Goal: Task Accomplishment & Management: Complete application form

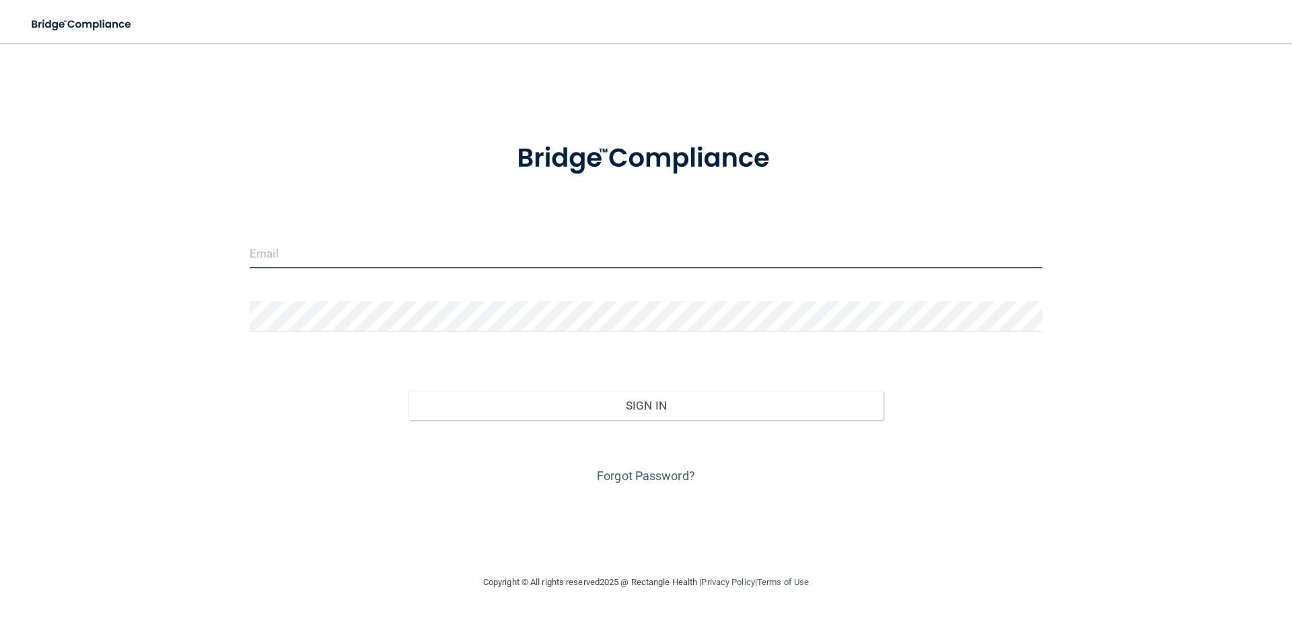
click at [351, 254] on input "email" at bounding box center [646, 253] width 792 height 30
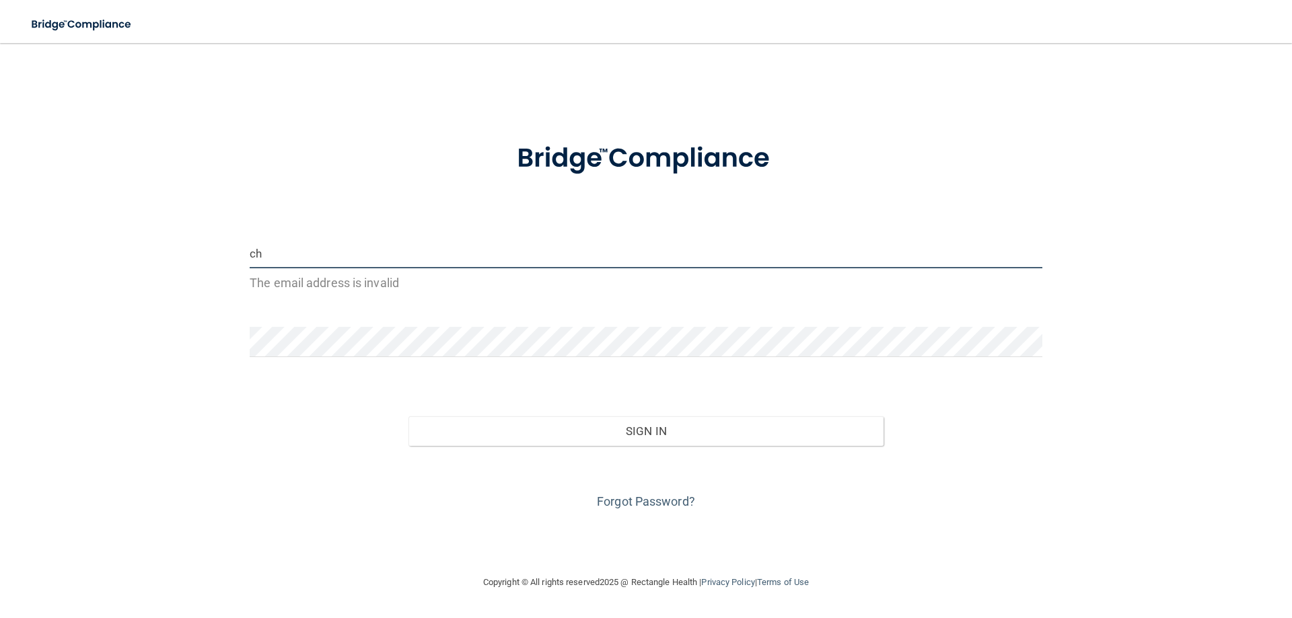
type input "[EMAIL_ADDRESS][DOMAIN_NAME]"
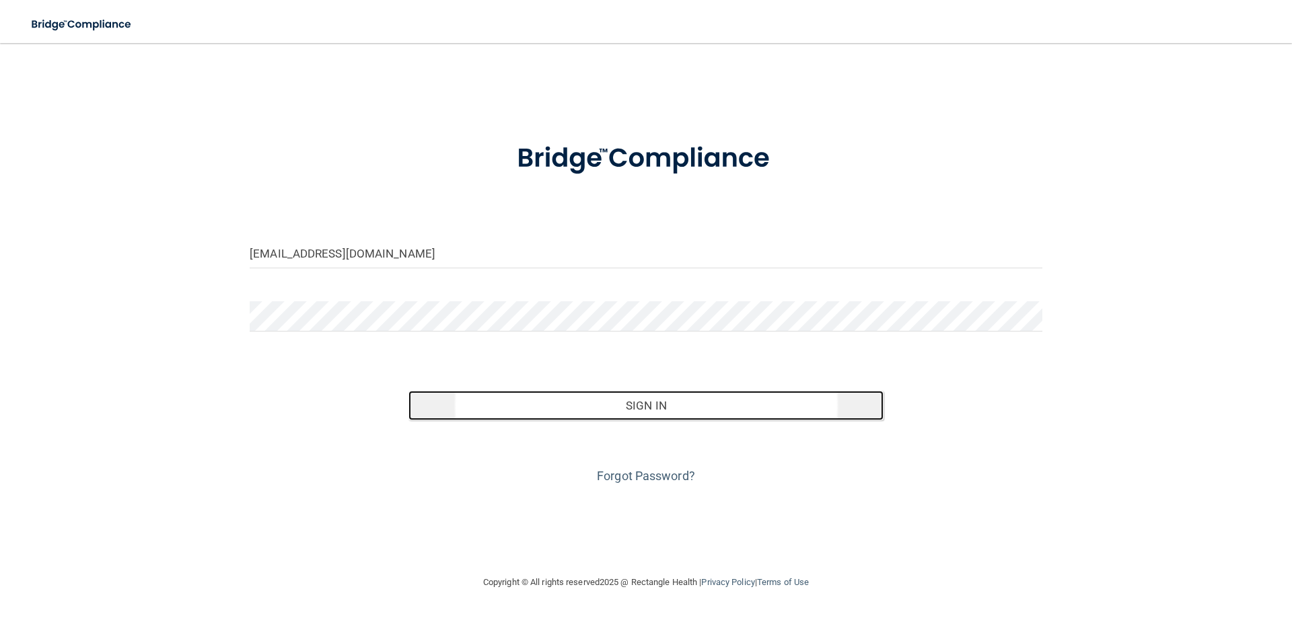
click at [540, 396] on button "Sign In" at bounding box center [646, 406] width 476 height 30
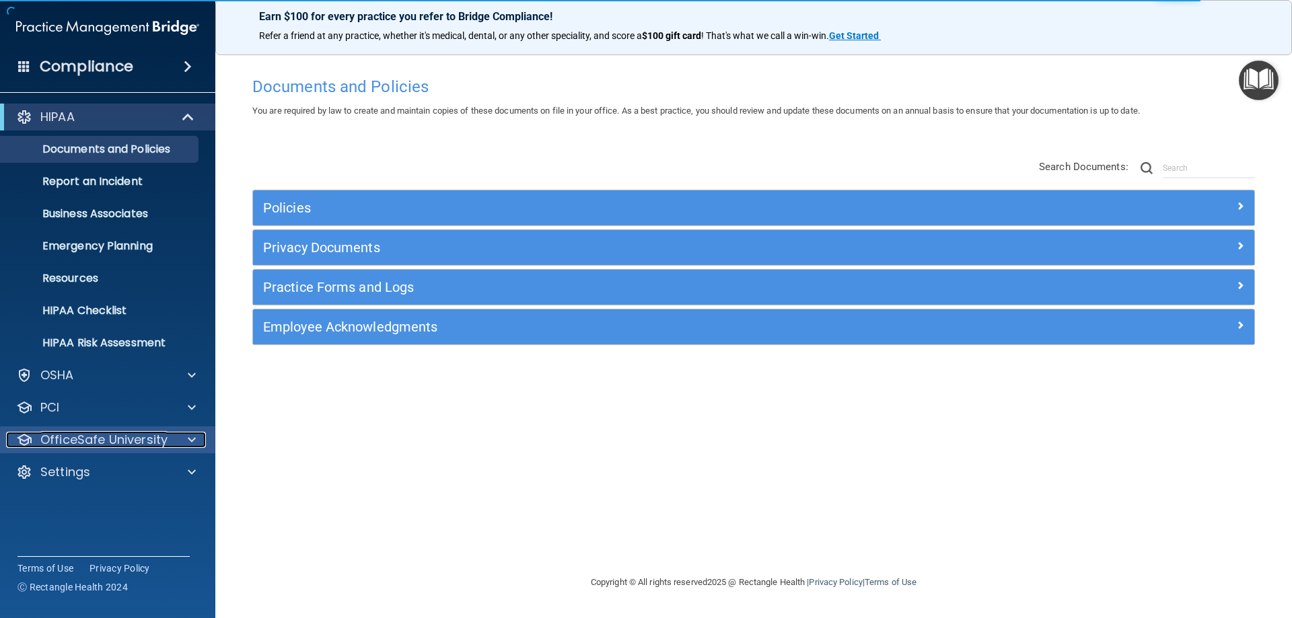
click at [106, 440] on p "OfficeSafe University" at bounding box center [103, 440] width 127 height 16
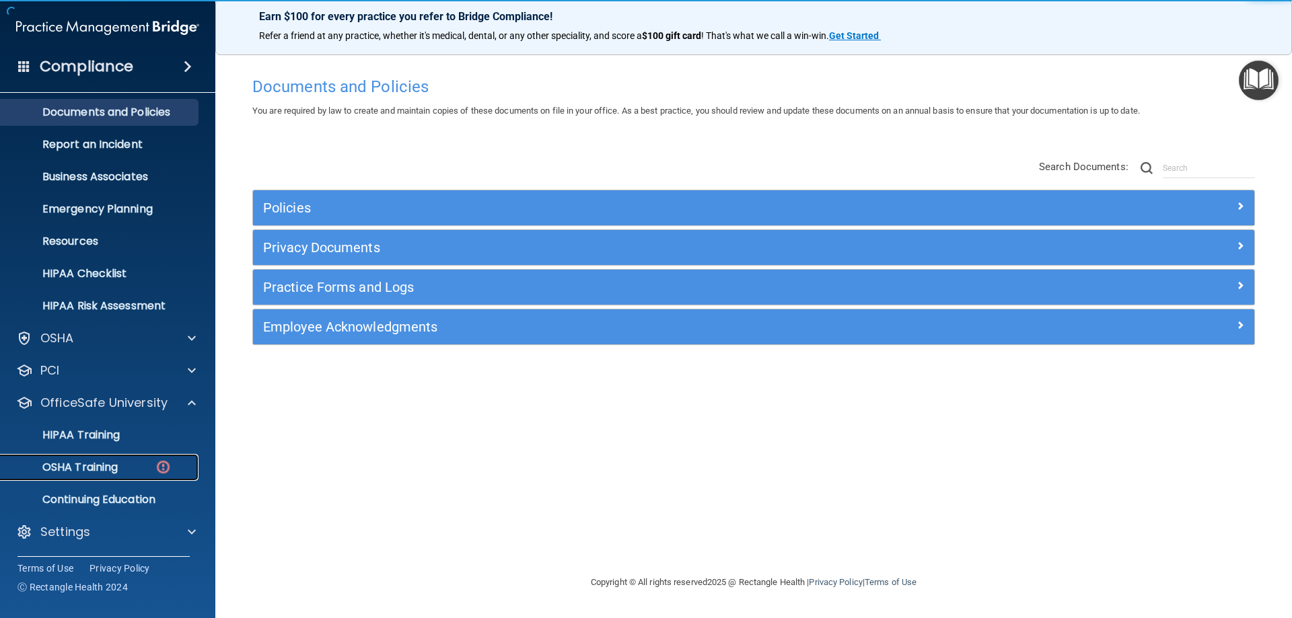
click at [120, 469] on div "OSHA Training" at bounding box center [101, 467] width 184 height 13
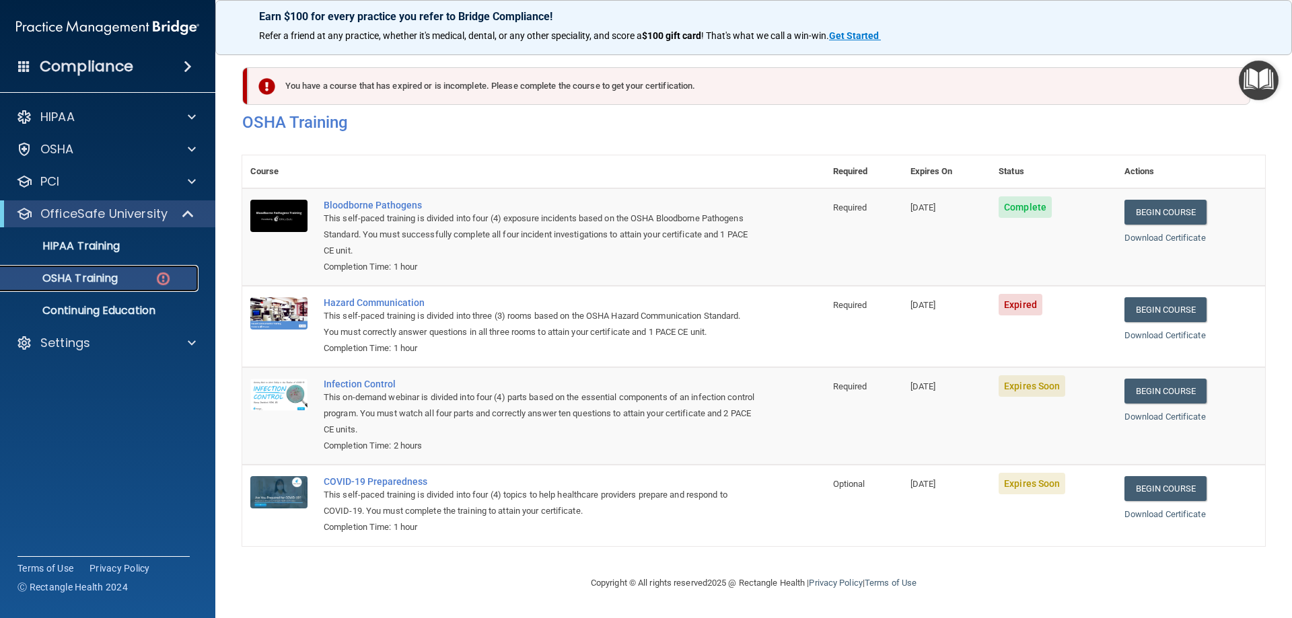
click at [124, 275] on div "OSHA Training" at bounding box center [101, 278] width 184 height 13
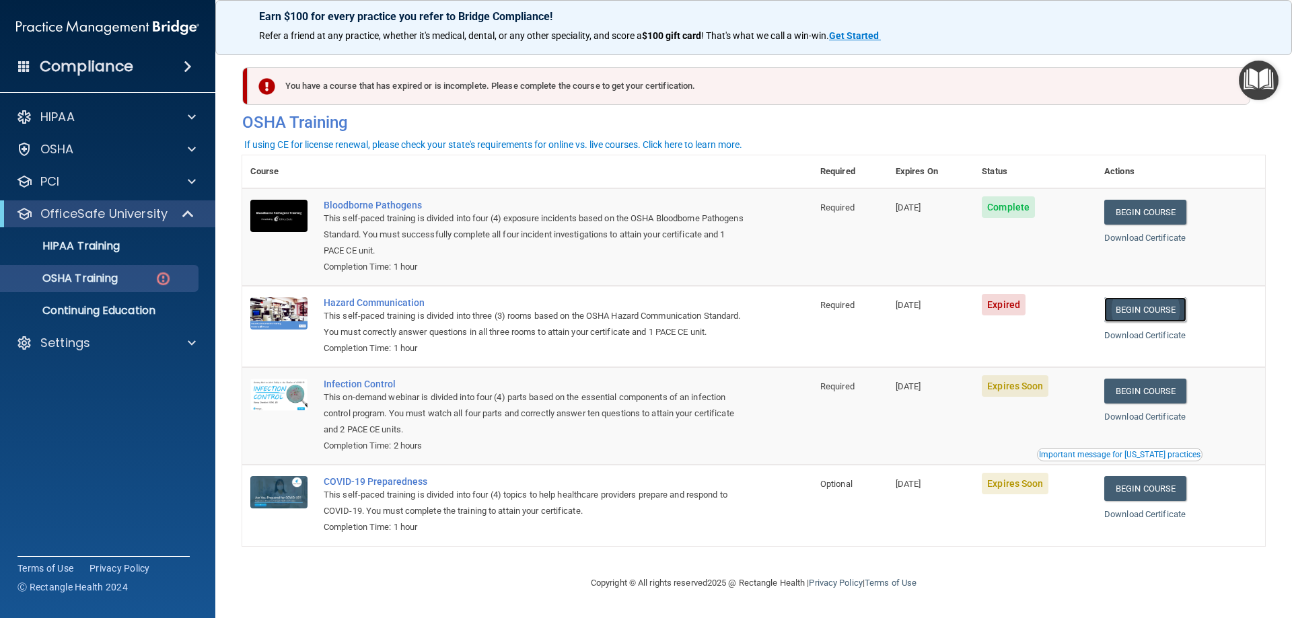
click at [1150, 315] on link "Begin Course" at bounding box center [1145, 309] width 82 height 25
click at [83, 239] on p "HIPAA Training" at bounding box center [64, 245] width 111 height 13
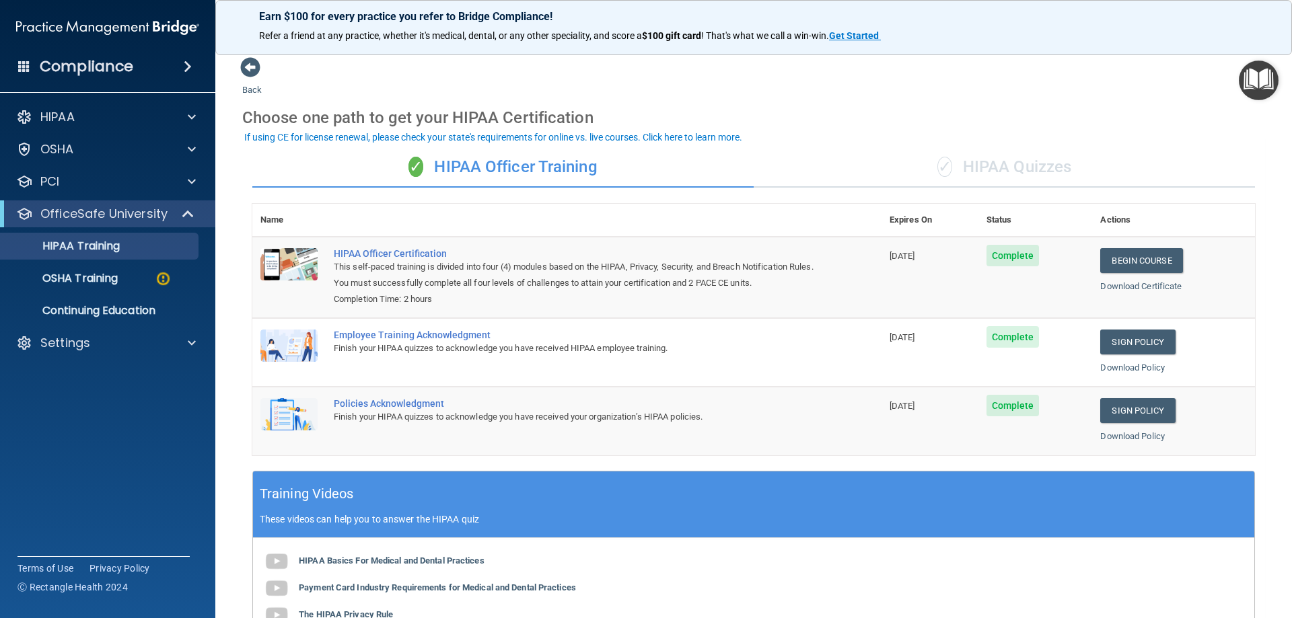
click at [1046, 167] on div "✓ HIPAA Quizzes" at bounding box center [1003, 167] width 501 height 40
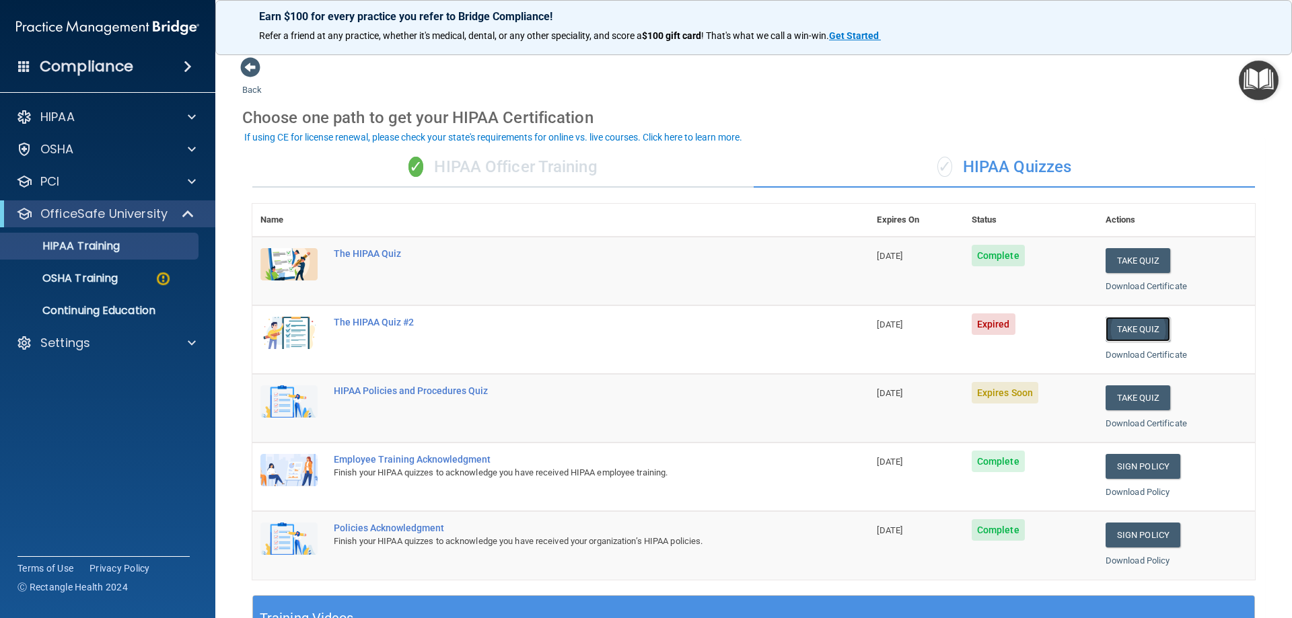
click at [1118, 334] on button "Take Quiz" at bounding box center [1137, 329] width 65 height 25
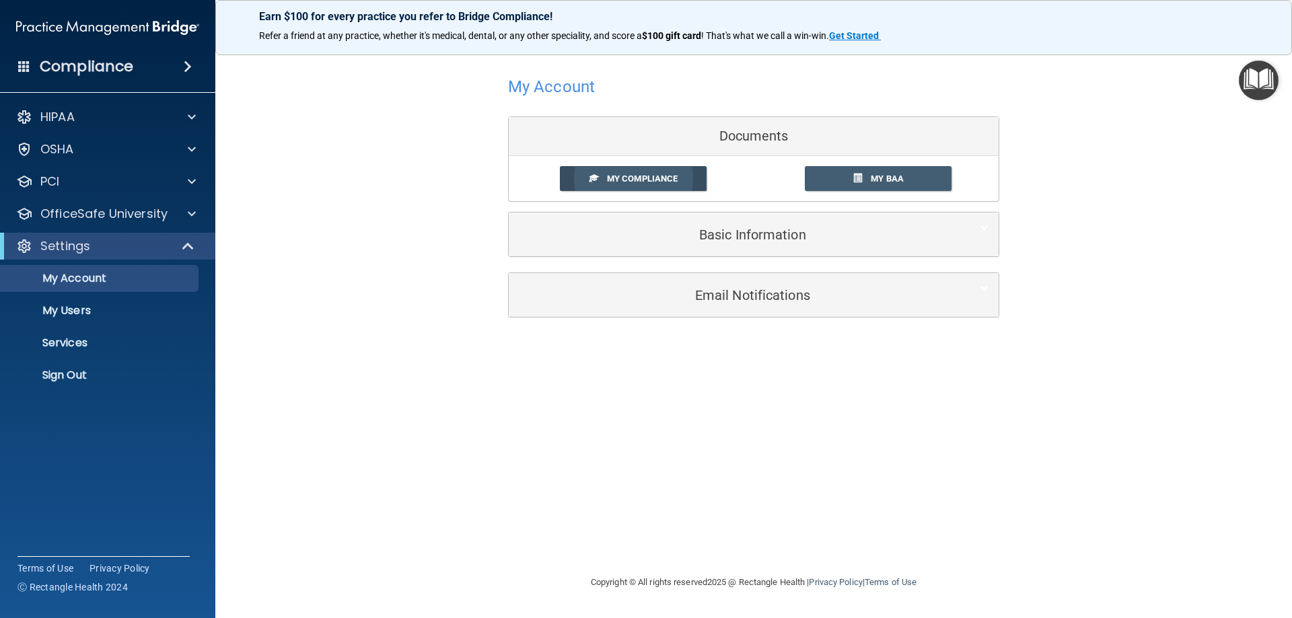
click at [641, 175] on span "My Compliance" at bounding box center [642, 179] width 71 height 10
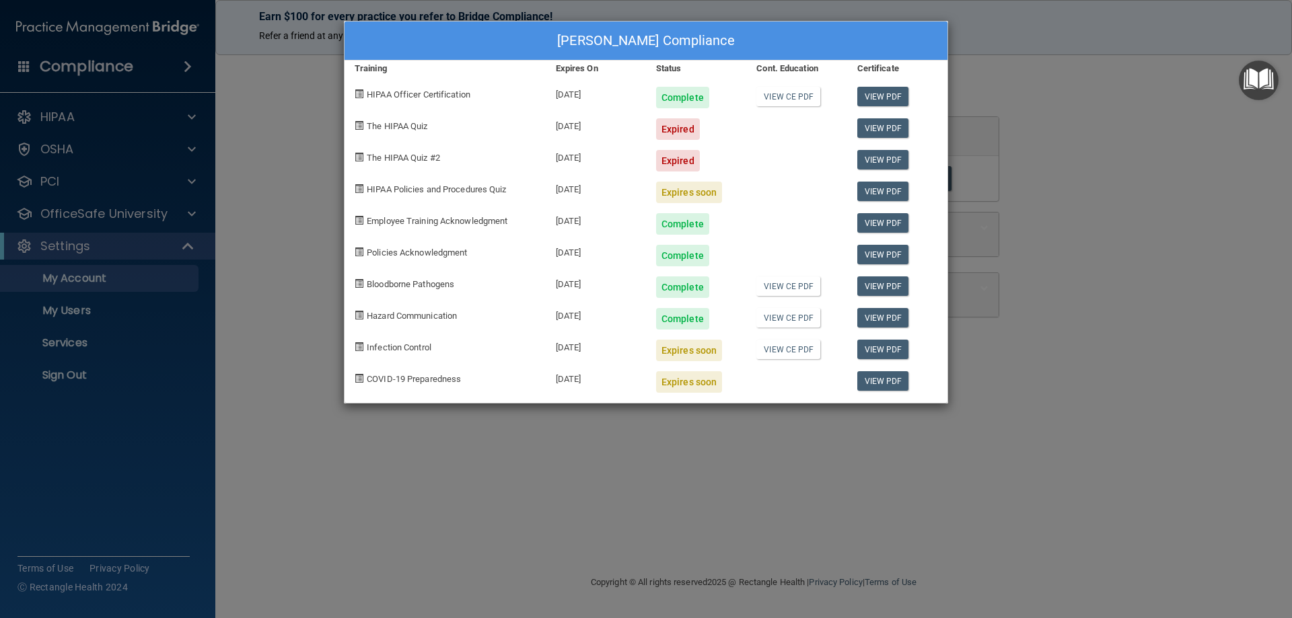
click at [106, 108] on div "[PERSON_NAME] Compliance Training Expires On Status Cont. Education Certificate…" at bounding box center [646, 309] width 1292 height 618
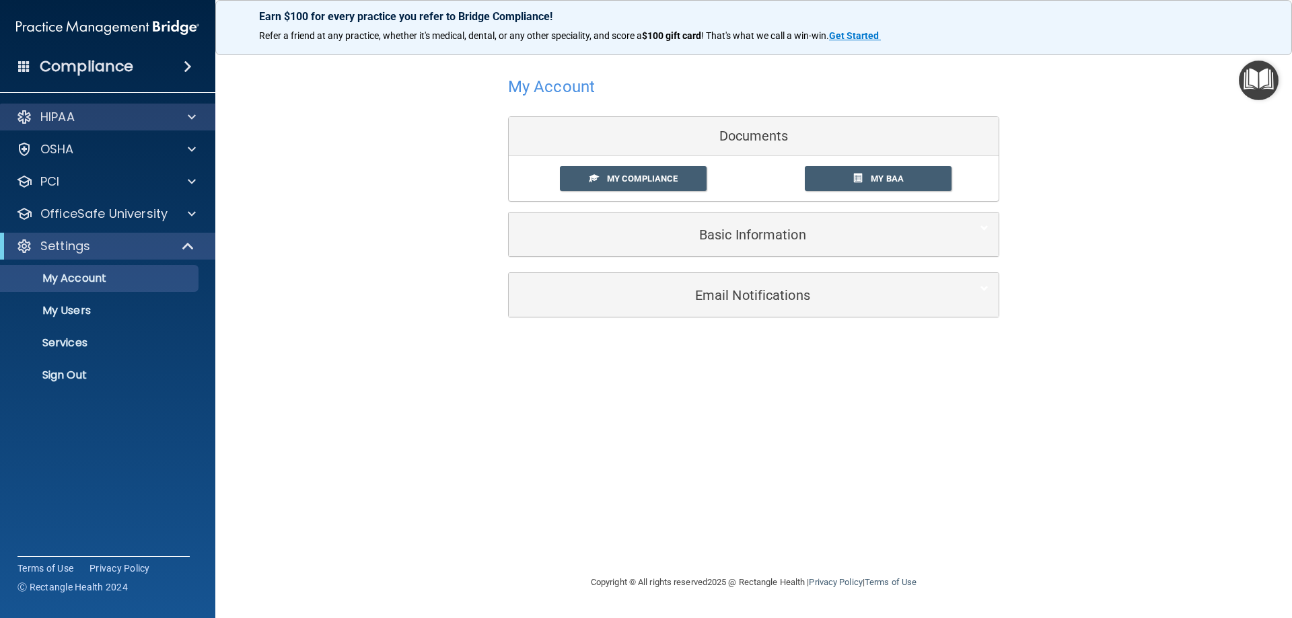
click at [141, 107] on div "HIPAA" at bounding box center [108, 117] width 216 height 27
click at [183, 108] on div "HIPAA" at bounding box center [108, 117] width 216 height 27
click at [192, 120] on span at bounding box center [192, 117] width 8 height 16
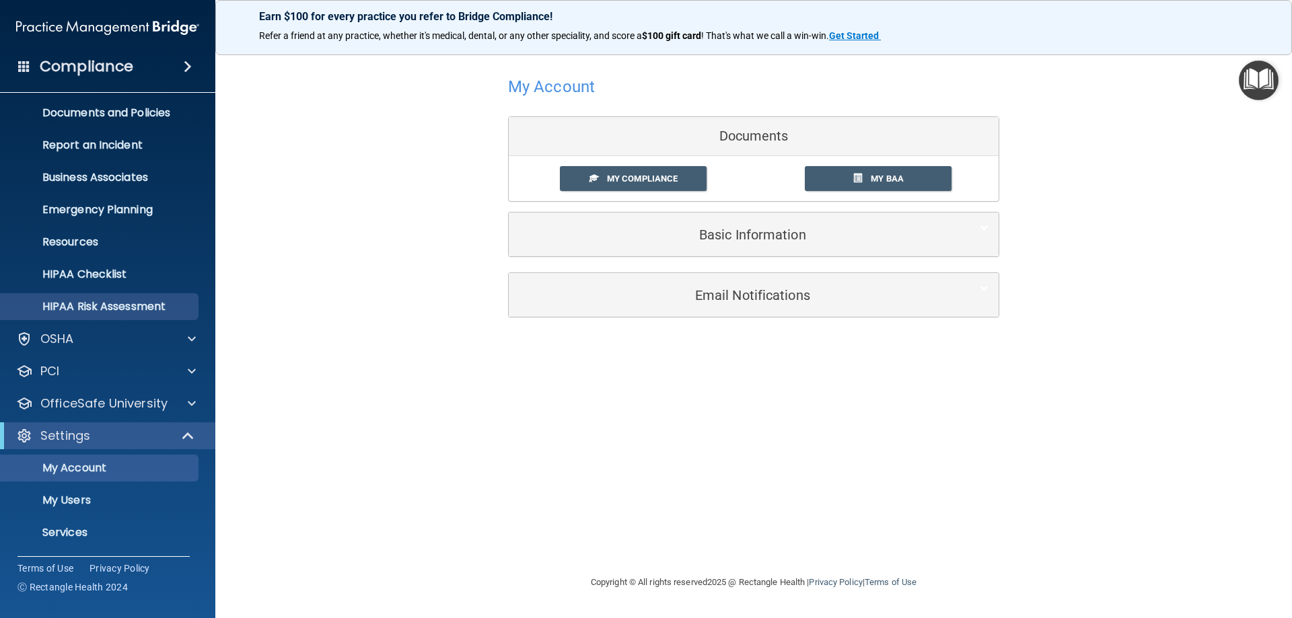
scroll to position [69, 0]
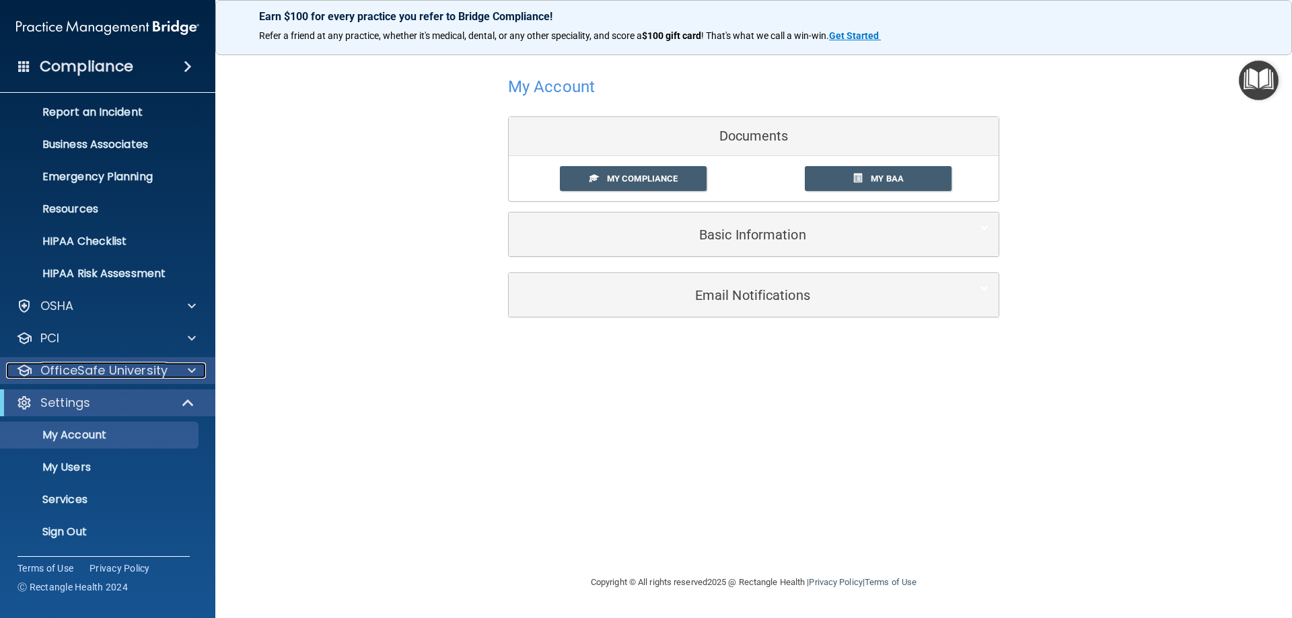
click at [176, 365] on div at bounding box center [190, 371] width 34 height 16
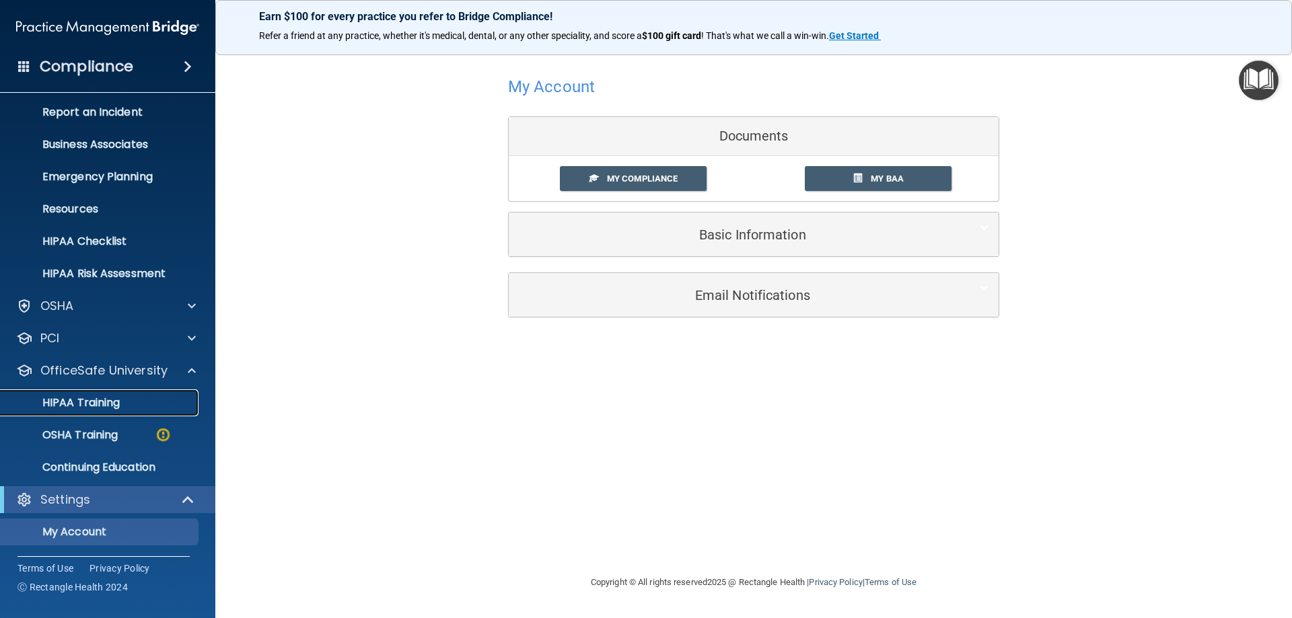
click at [79, 400] on p "HIPAA Training" at bounding box center [64, 402] width 111 height 13
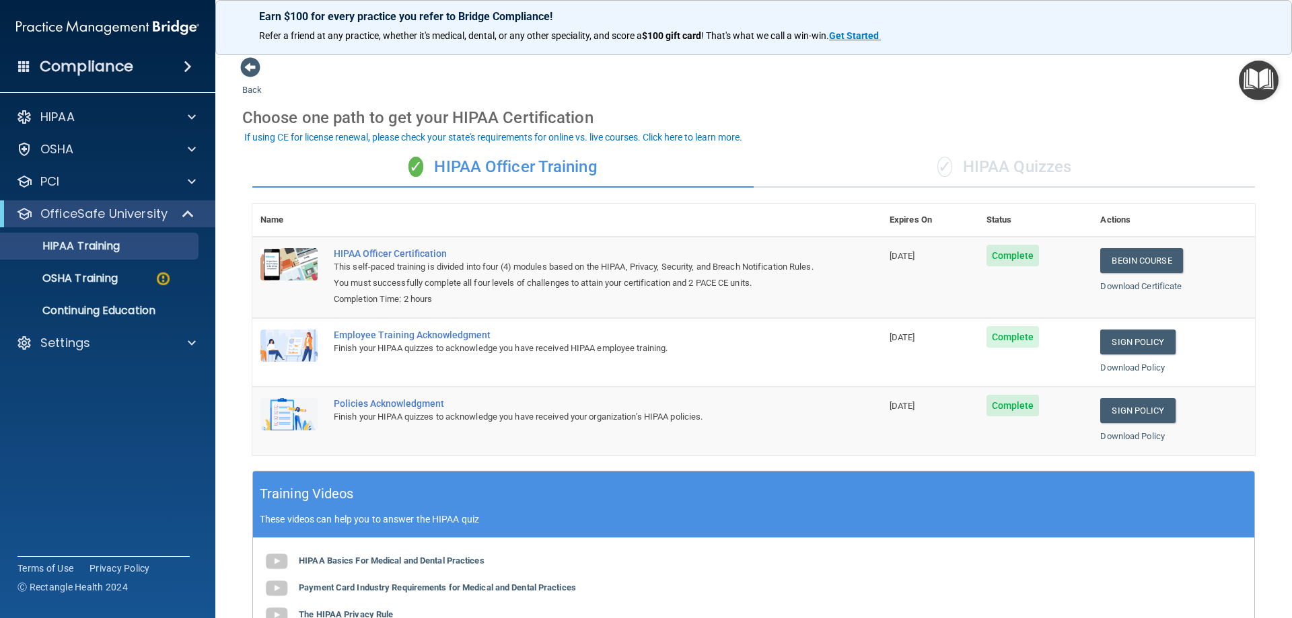
click at [1064, 170] on div "✓ HIPAA Quizzes" at bounding box center [1003, 167] width 501 height 40
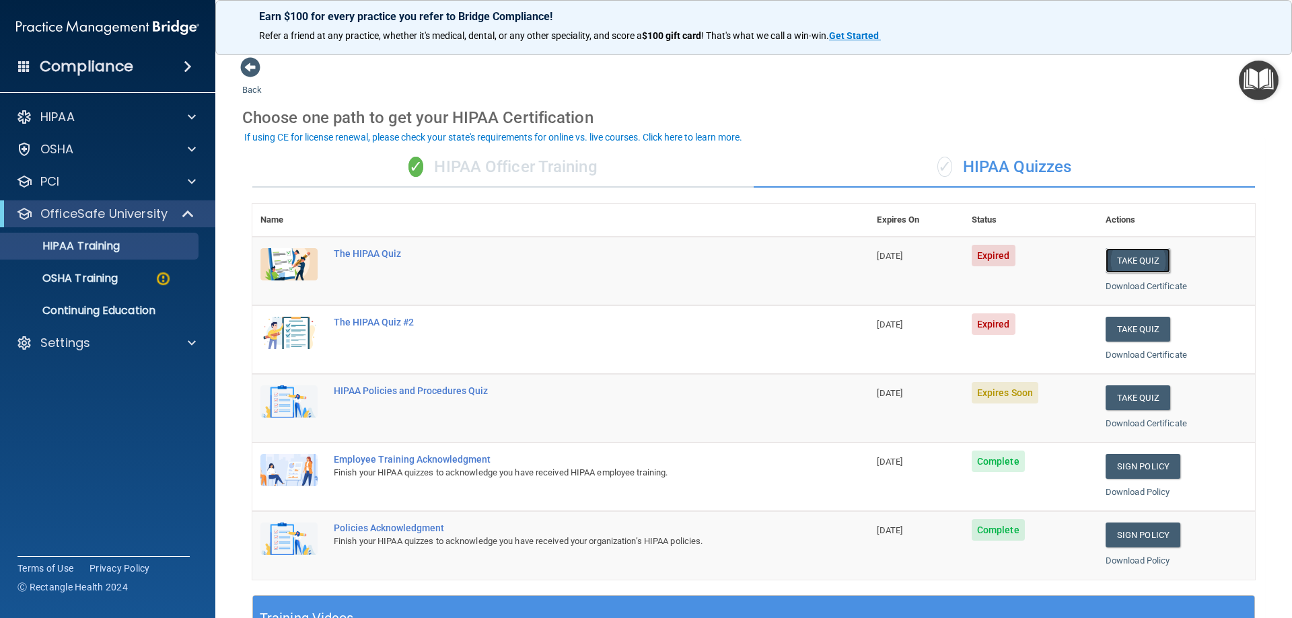
click at [1127, 252] on button "Take Quiz" at bounding box center [1137, 260] width 65 height 25
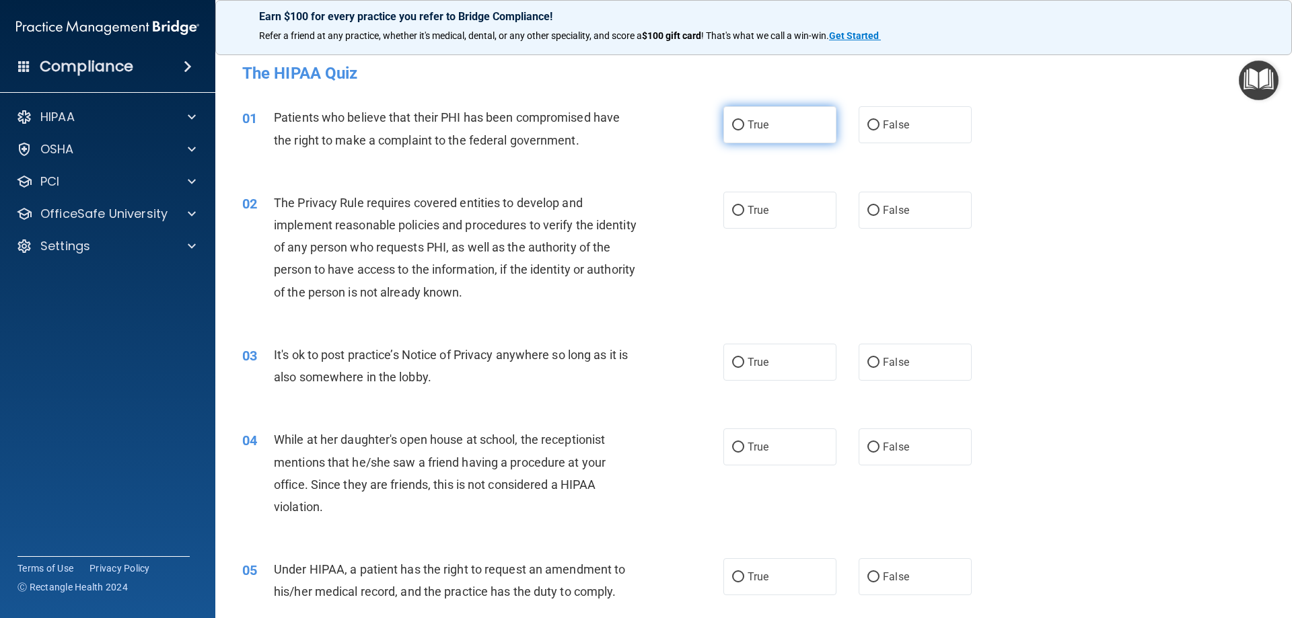
click at [736, 117] on label "True" at bounding box center [779, 124] width 113 height 37
click at [736, 120] on input "True" at bounding box center [738, 125] width 12 height 10
radio input "true"
click at [732, 210] on input "True" at bounding box center [738, 211] width 12 height 10
radio input "true"
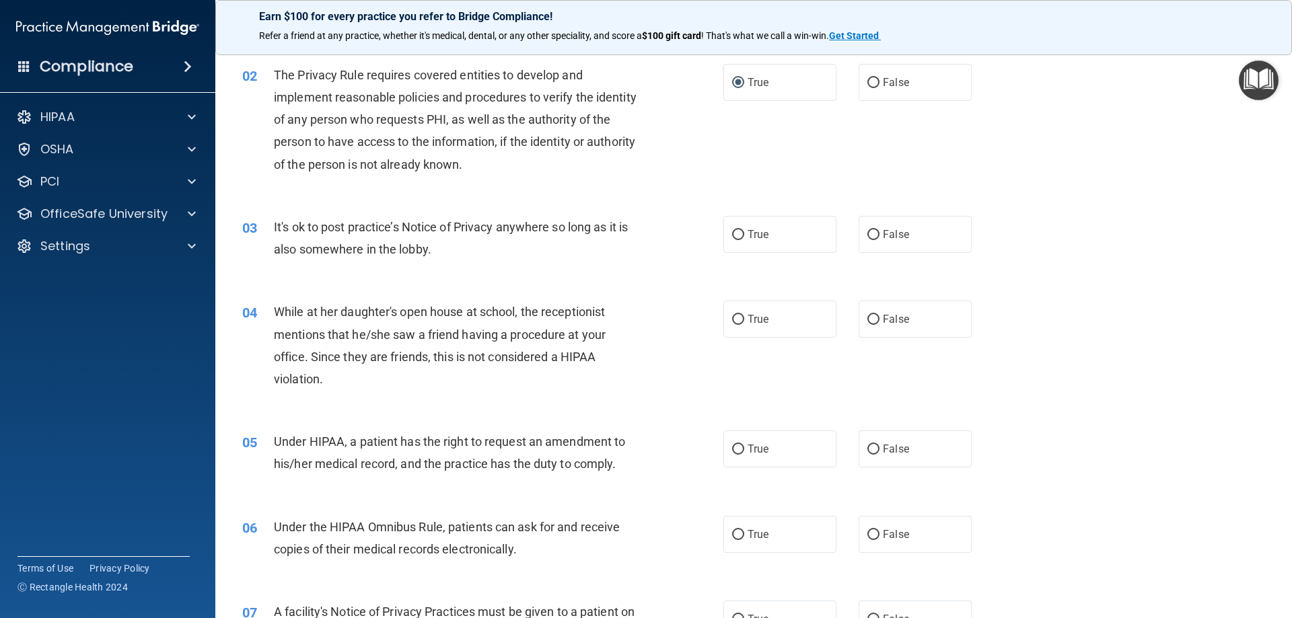
scroll to position [135, 0]
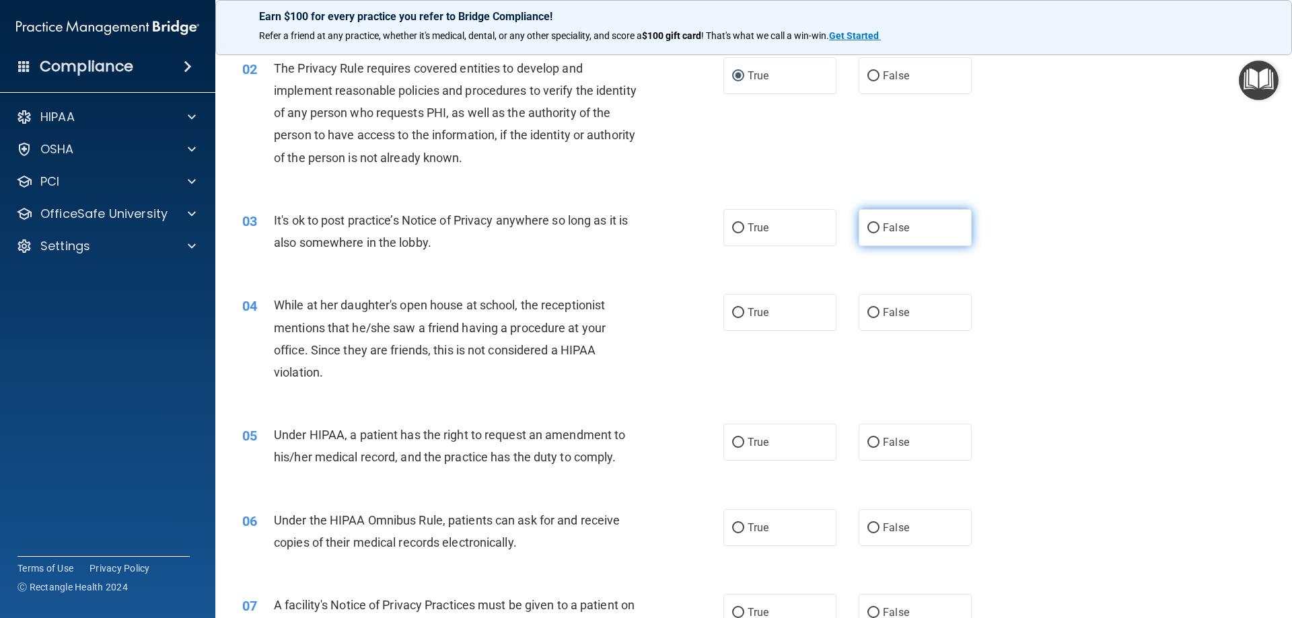
click at [867, 225] on input "False" at bounding box center [873, 228] width 12 height 10
radio input "true"
click at [858, 315] on label "False" at bounding box center [914, 312] width 113 height 37
click at [867, 315] on input "False" at bounding box center [873, 313] width 12 height 10
radio input "true"
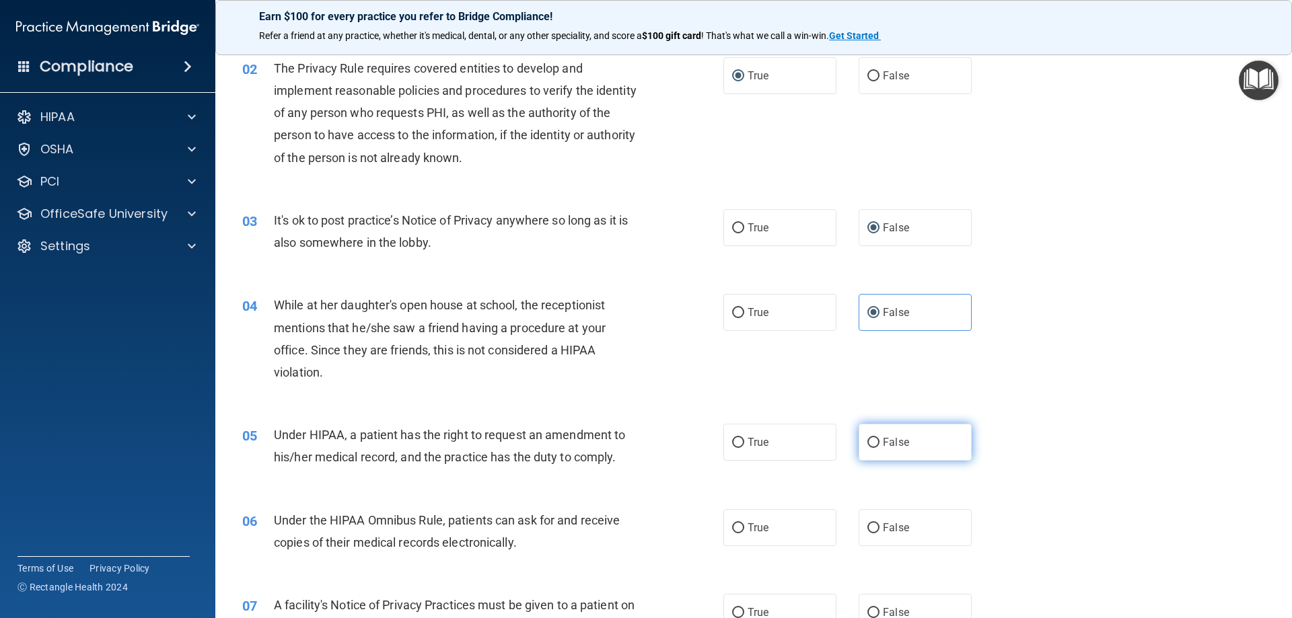
click at [867, 445] on input "False" at bounding box center [873, 443] width 12 height 10
radio input "true"
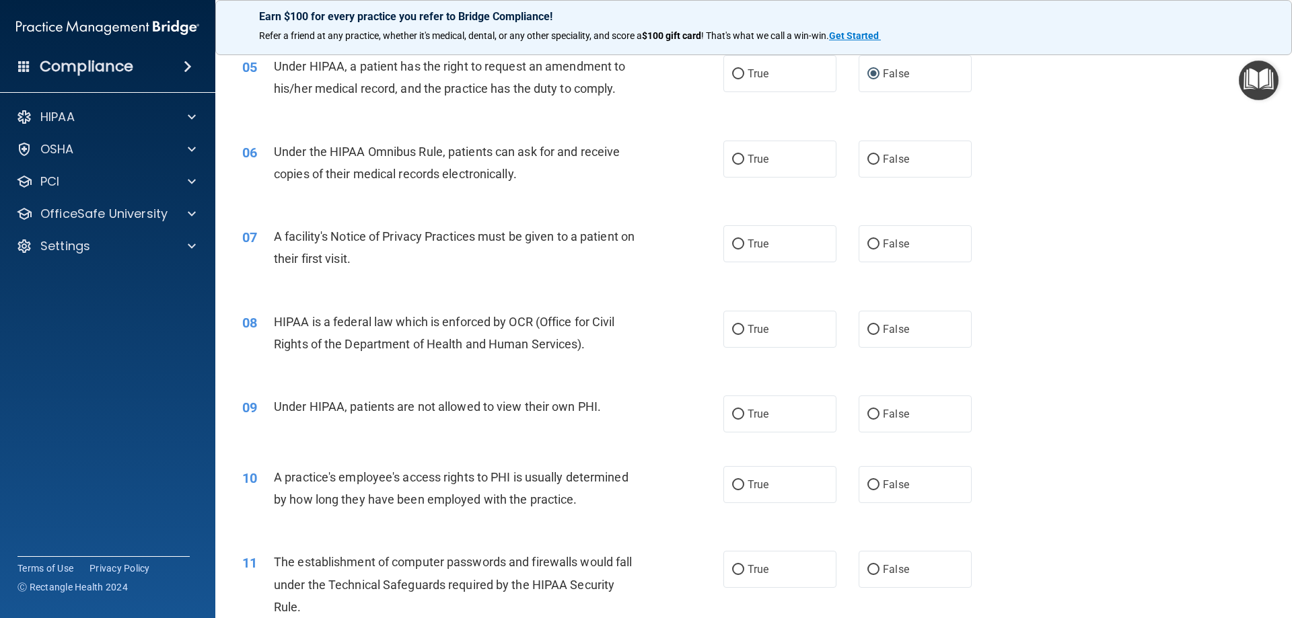
scroll to position [538, 0]
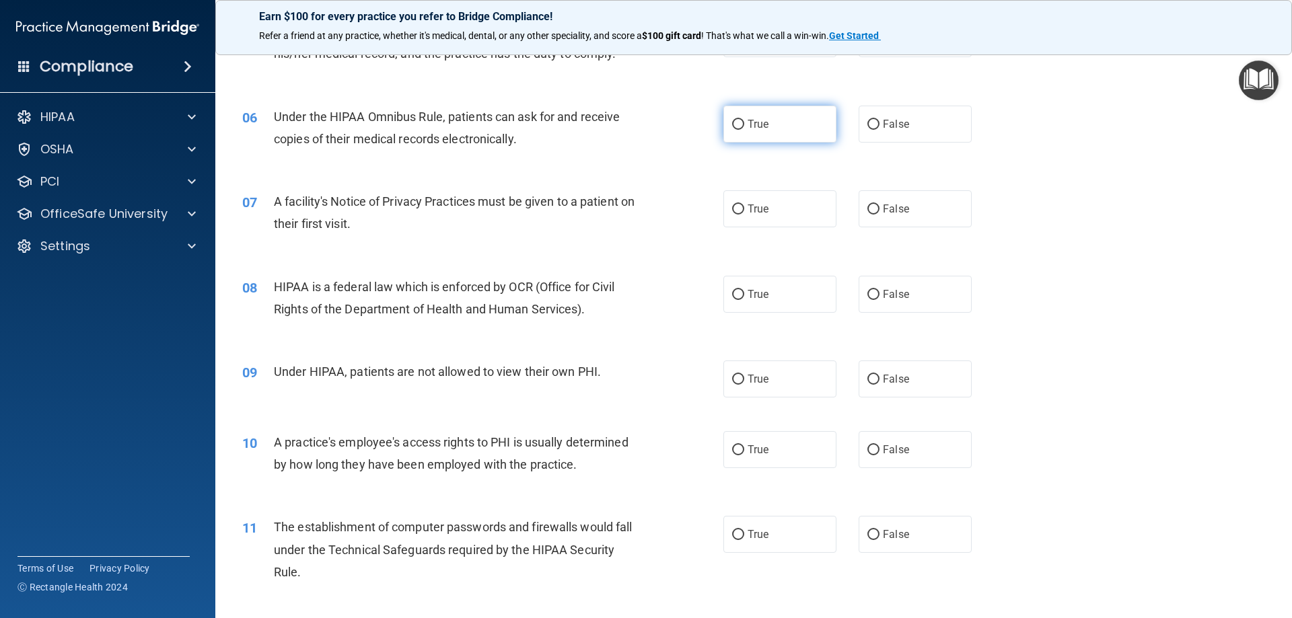
click at [725, 126] on label "True" at bounding box center [779, 124] width 113 height 37
click at [732, 126] on input "True" at bounding box center [738, 125] width 12 height 10
radio input "true"
click at [732, 212] on input "True" at bounding box center [738, 210] width 12 height 10
radio input "true"
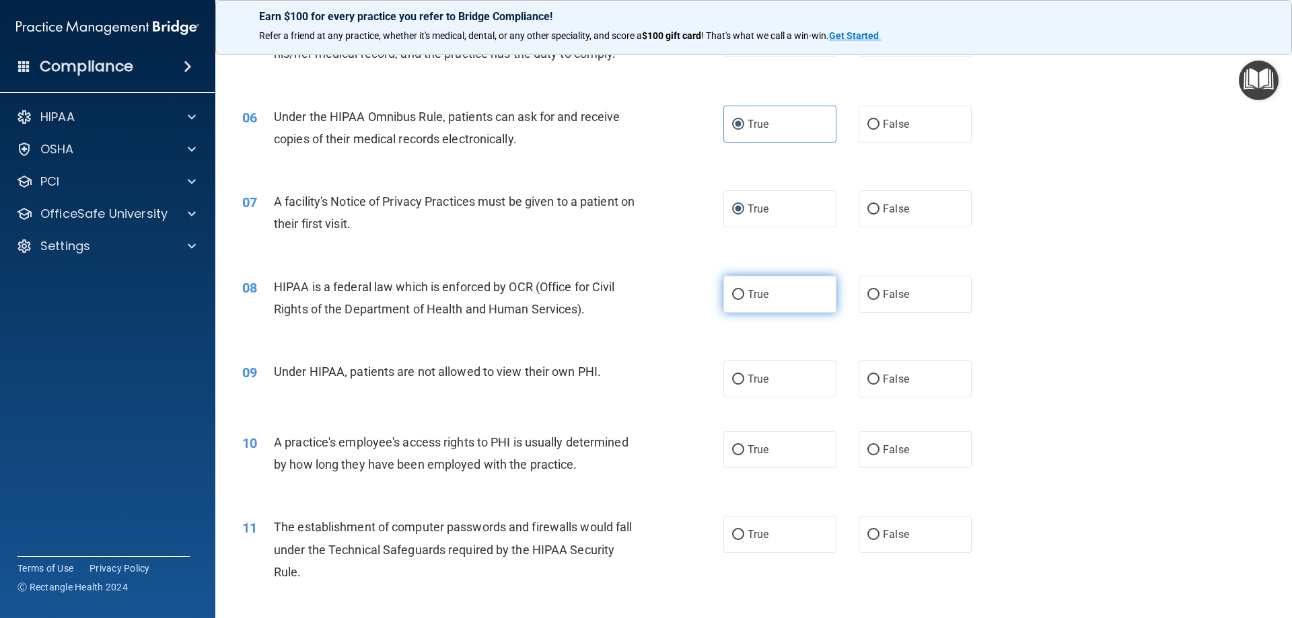
click at [736, 292] on input "True" at bounding box center [738, 295] width 12 height 10
radio input "true"
click at [859, 375] on label "False" at bounding box center [914, 379] width 113 height 37
click at [867, 375] on input "False" at bounding box center [873, 380] width 12 height 10
radio input "true"
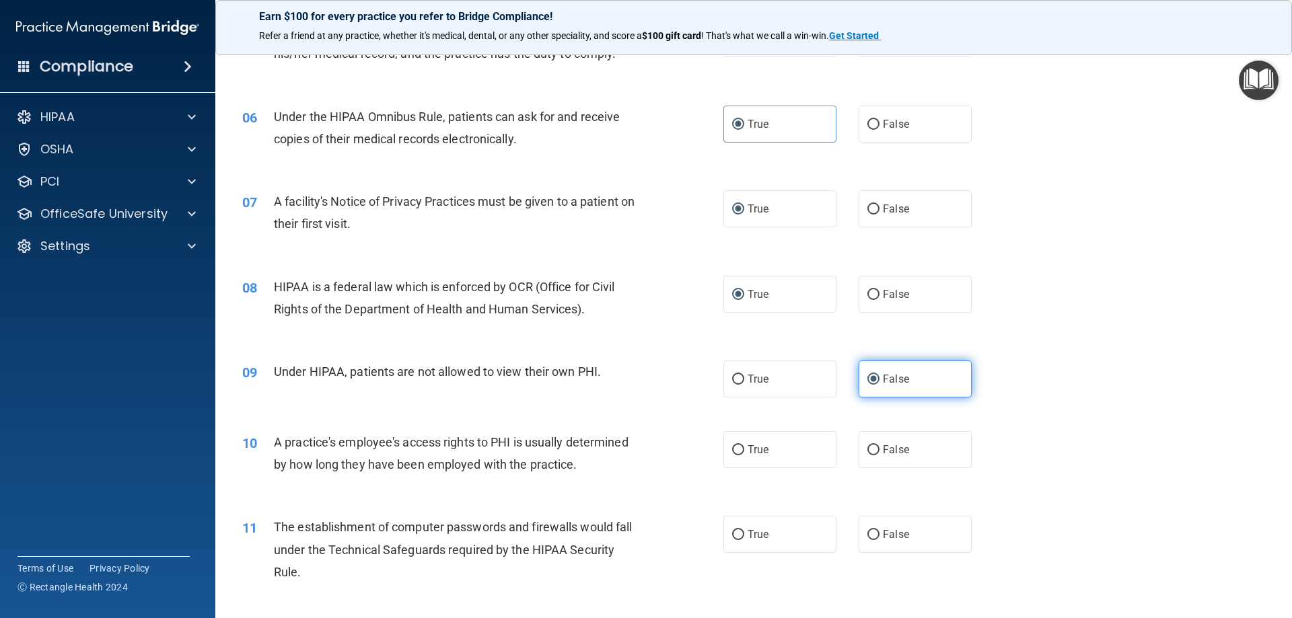
scroll to position [807, 0]
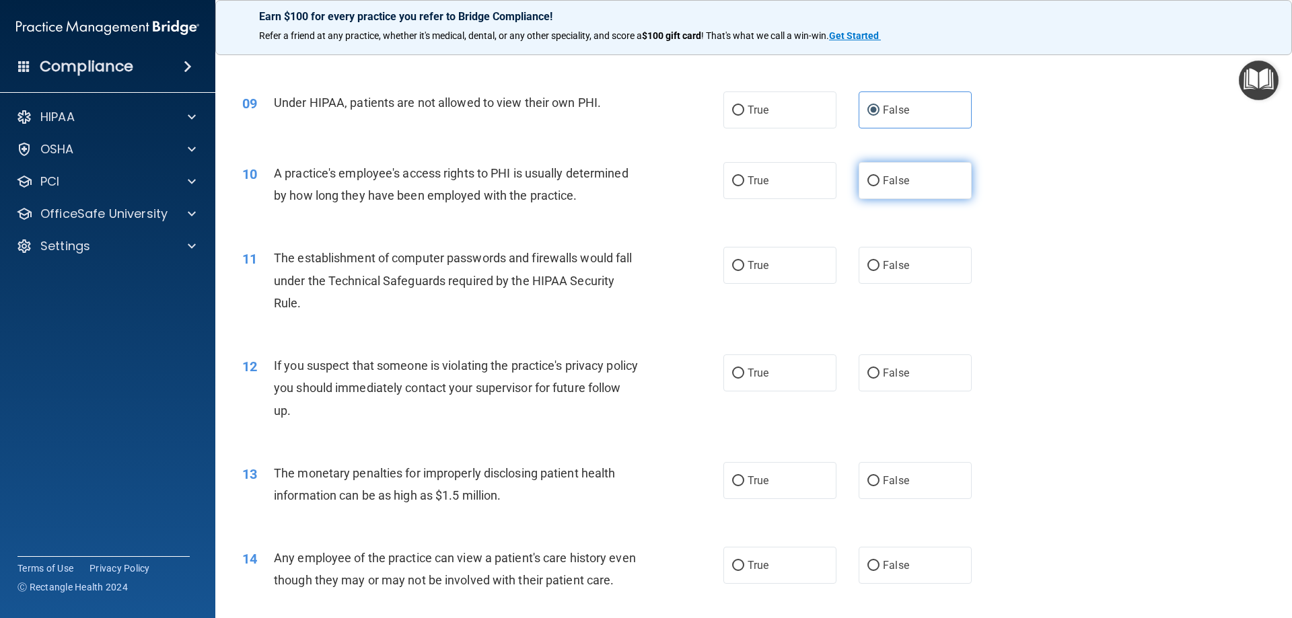
click at [871, 182] on input "False" at bounding box center [873, 181] width 12 height 10
radio input "true"
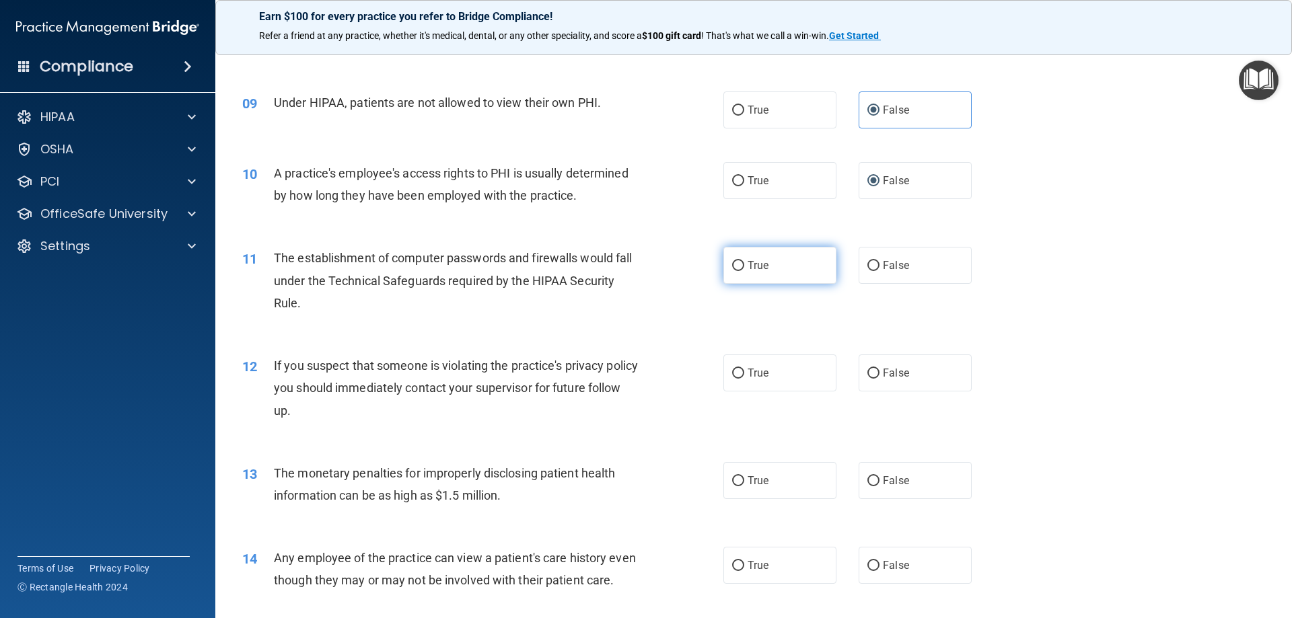
click at [732, 264] on input "True" at bounding box center [738, 266] width 12 height 10
radio input "true"
click at [732, 373] on input "True" at bounding box center [738, 374] width 12 height 10
radio input "true"
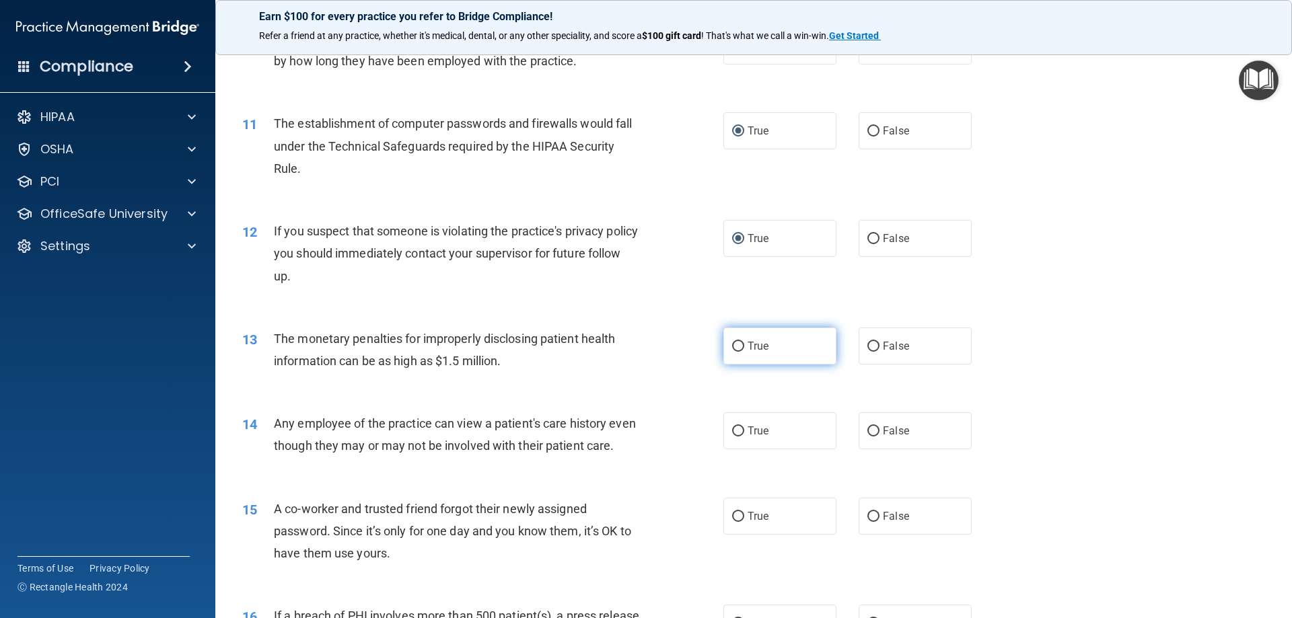
click at [739, 349] on input "True" at bounding box center [738, 347] width 12 height 10
radio input "true"
click at [869, 432] on input "False" at bounding box center [873, 432] width 12 height 10
radio input "true"
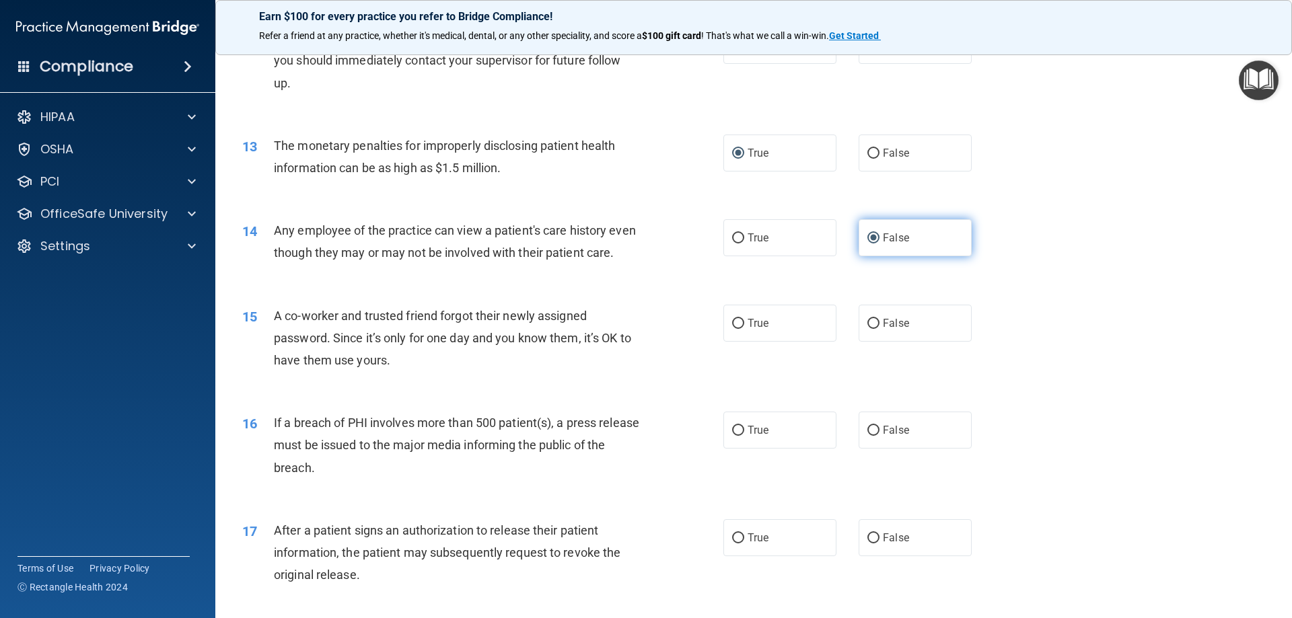
scroll to position [1144, 0]
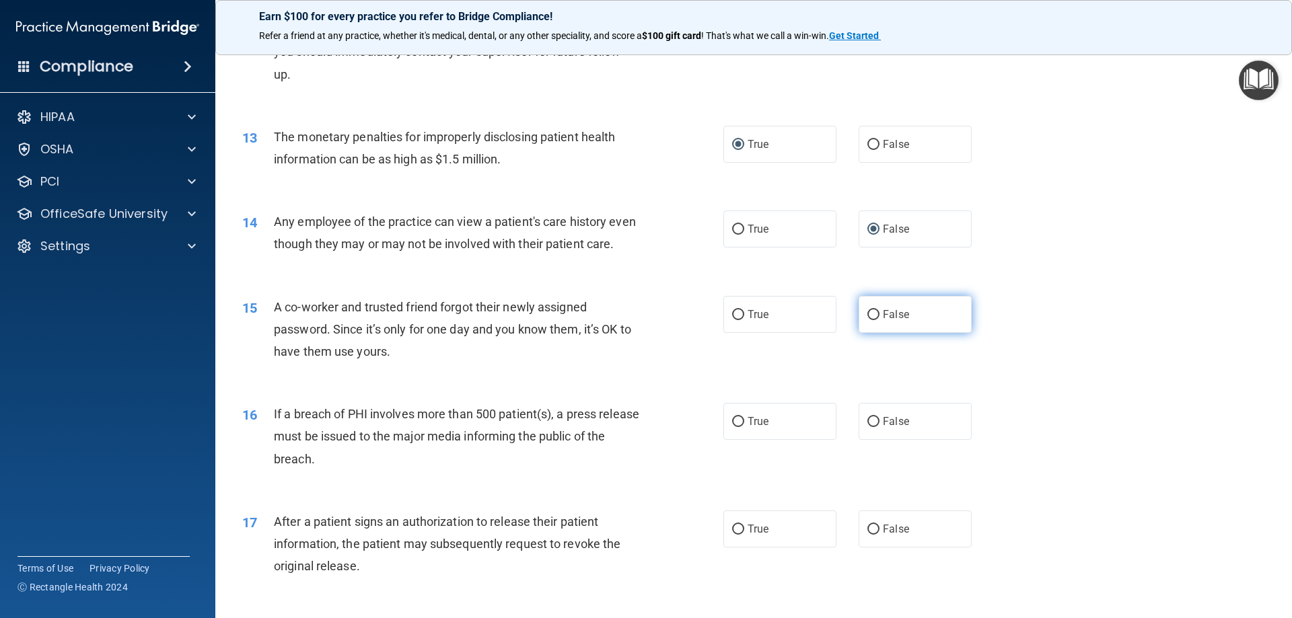
click at [869, 320] on input "False" at bounding box center [873, 315] width 12 height 10
radio input "true"
click at [732, 427] on input "True" at bounding box center [738, 422] width 12 height 10
radio input "true"
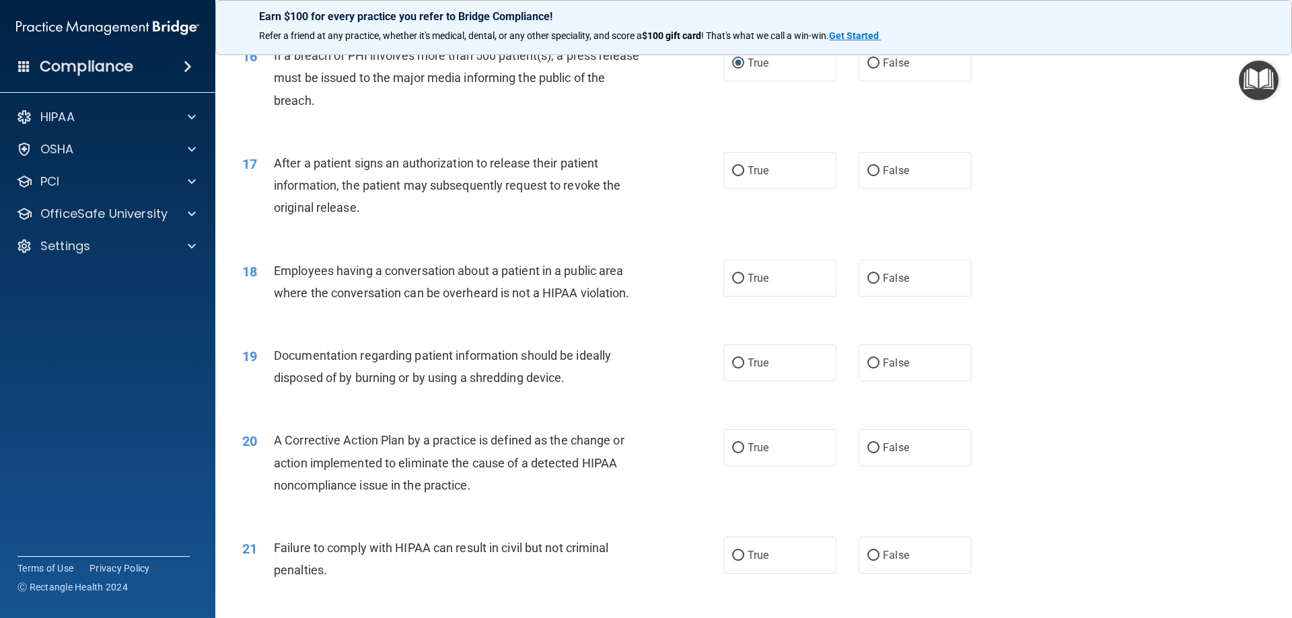
scroll to position [1547, 0]
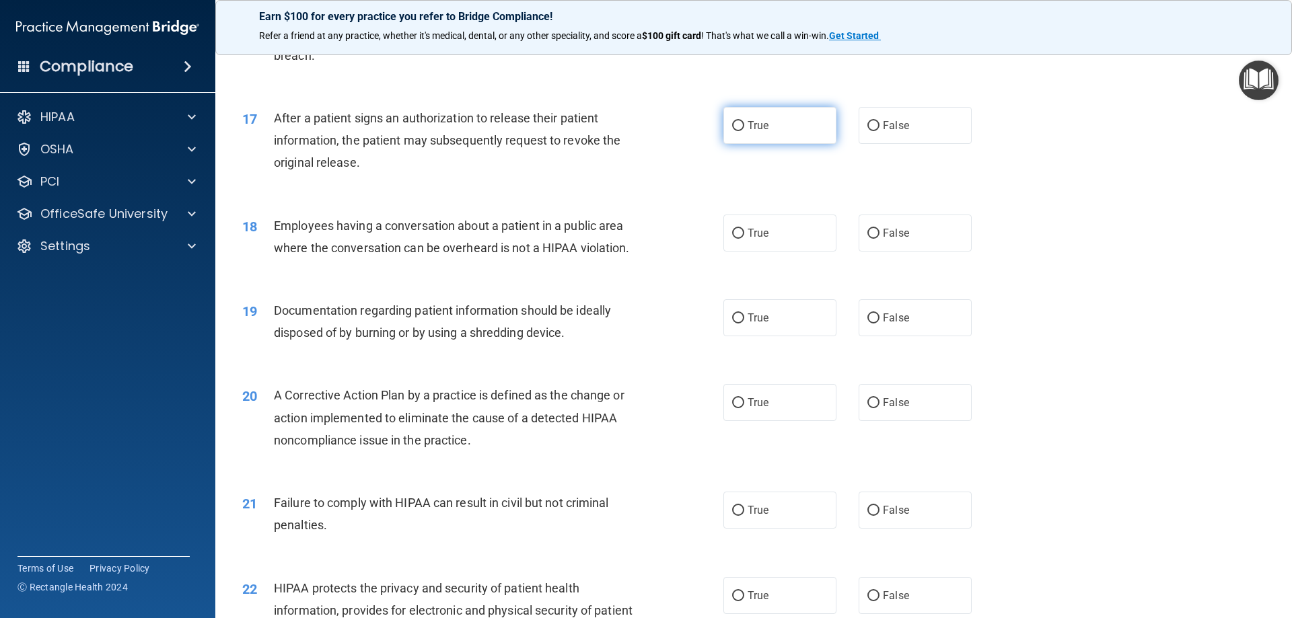
click at [747, 132] on span "True" at bounding box center [757, 125] width 21 height 13
click at [744, 131] on input "True" at bounding box center [738, 126] width 12 height 10
radio input "true"
click at [872, 239] on input "False" at bounding box center [873, 234] width 12 height 10
radio input "true"
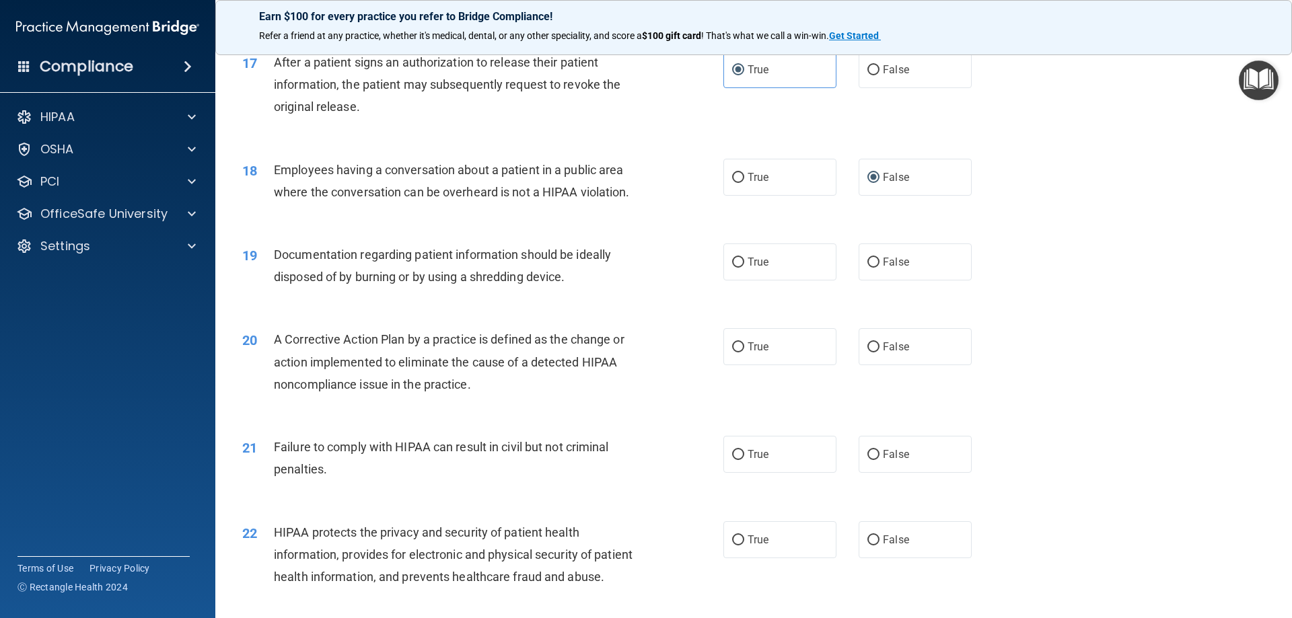
scroll to position [1682, 0]
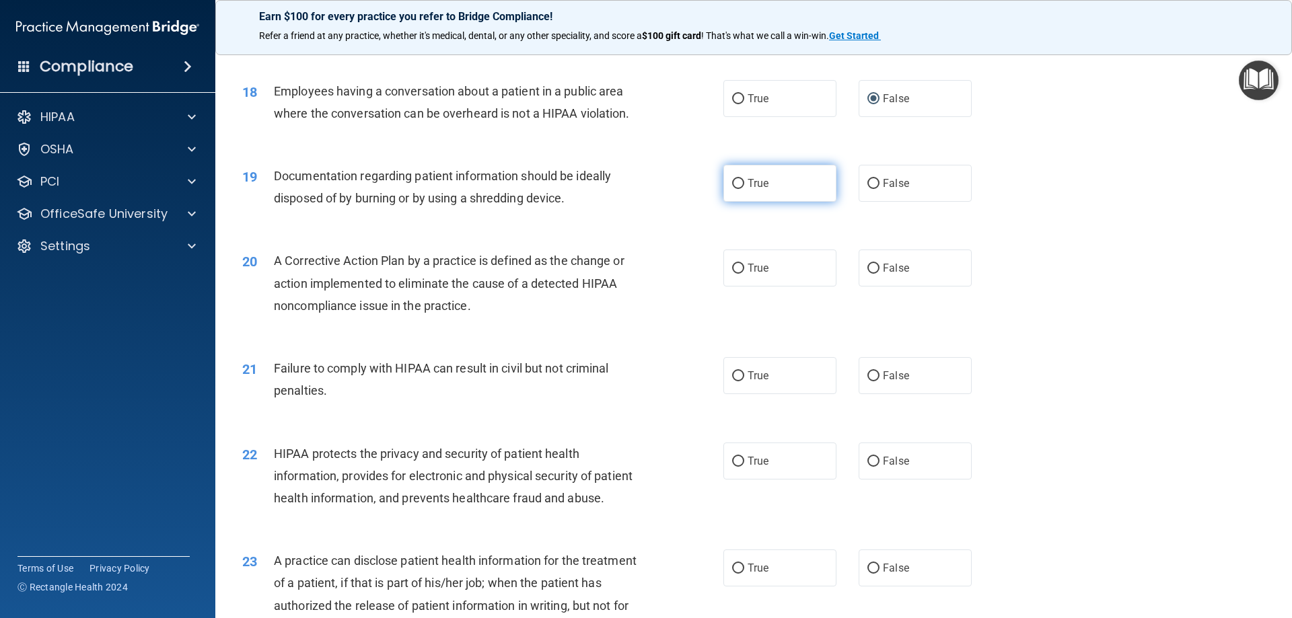
click at [733, 189] on input "True" at bounding box center [738, 184] width 12 height 10
radio input "true"
click at [735, 274] on input "True" at bounding box center [738, 269] width 12 height 10
radio input "true"
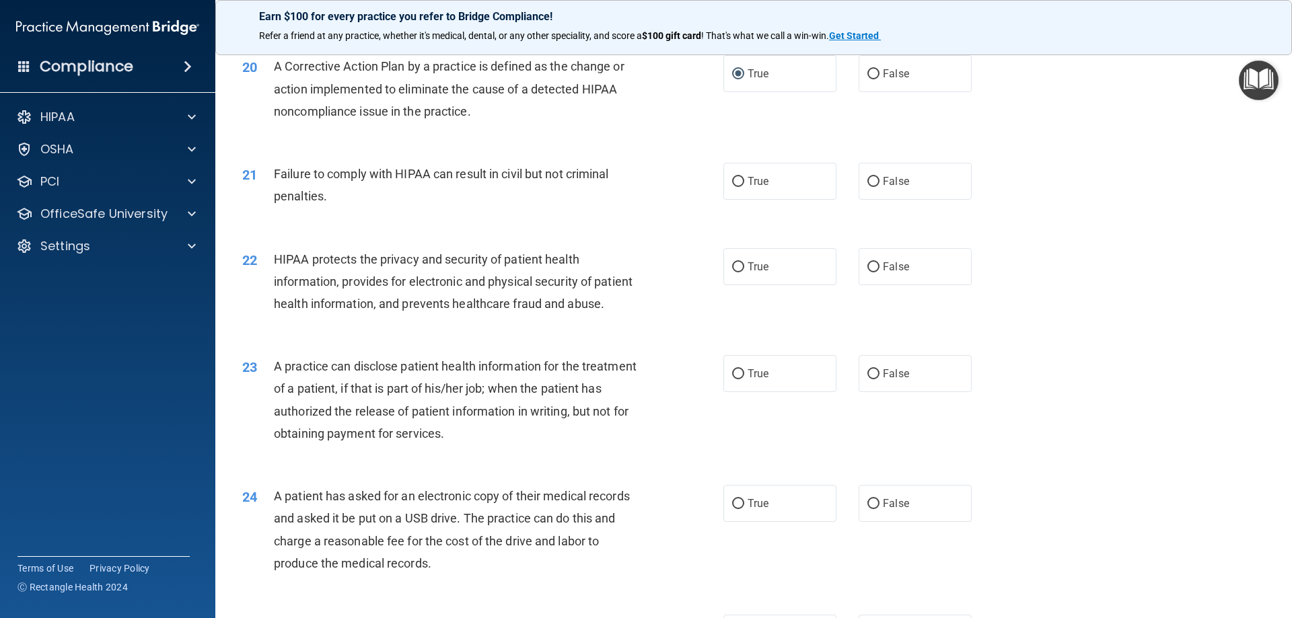
scroll to position [1884, 0]
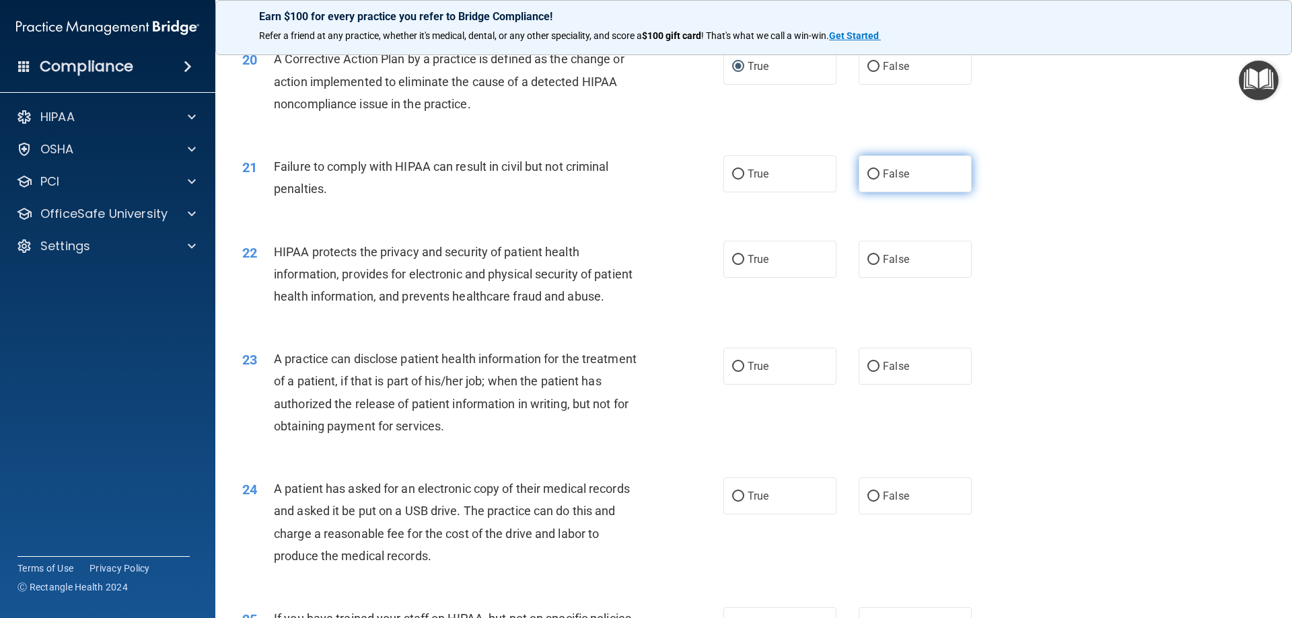
click at [867, 180] on input "False" at bounding box center [873, 175] width 12 height 10
radio input "true"
click at [733, 265] on input "True" at bounding box center [738, 260] width 12 height 10
radio input "true"
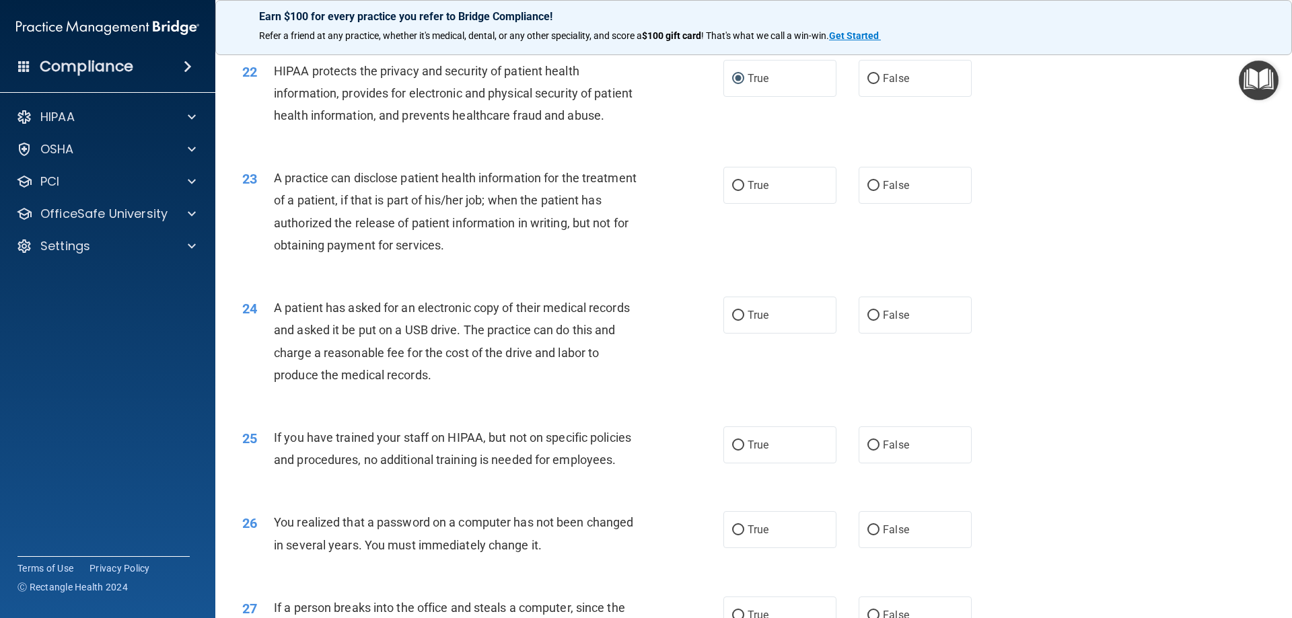
scroll to position [2085, 0]
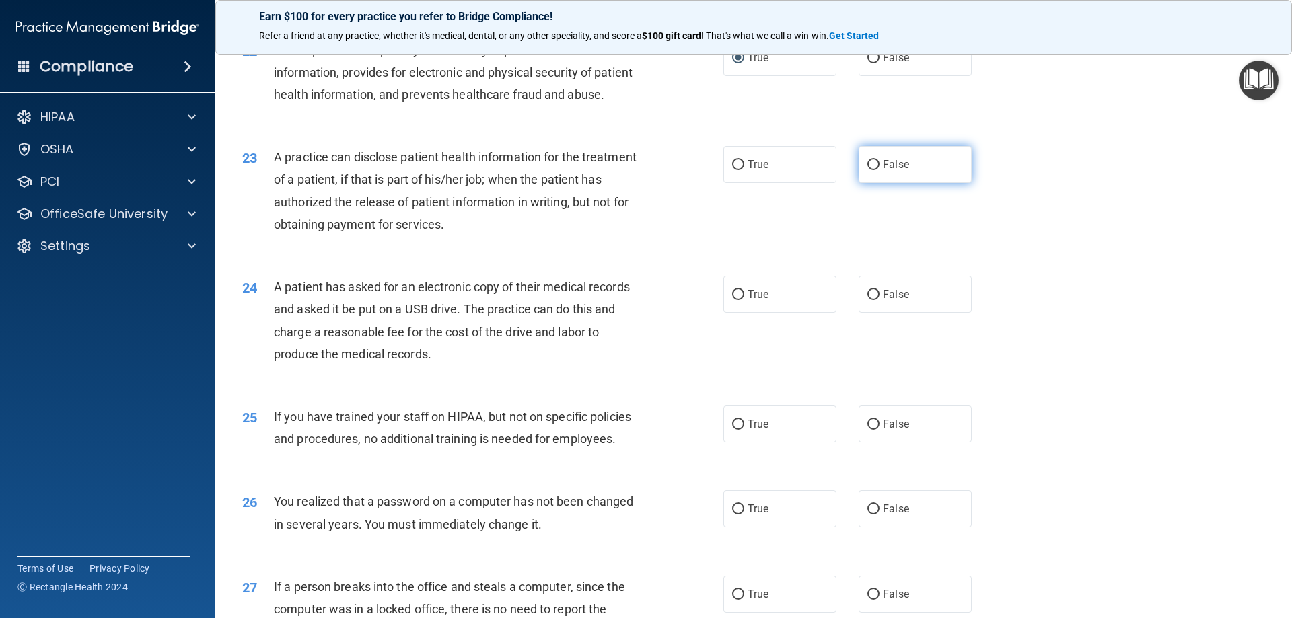
click at [867, 170] on input "False" at bounding box center [873, 165] width 12 height 10
radio input "true"
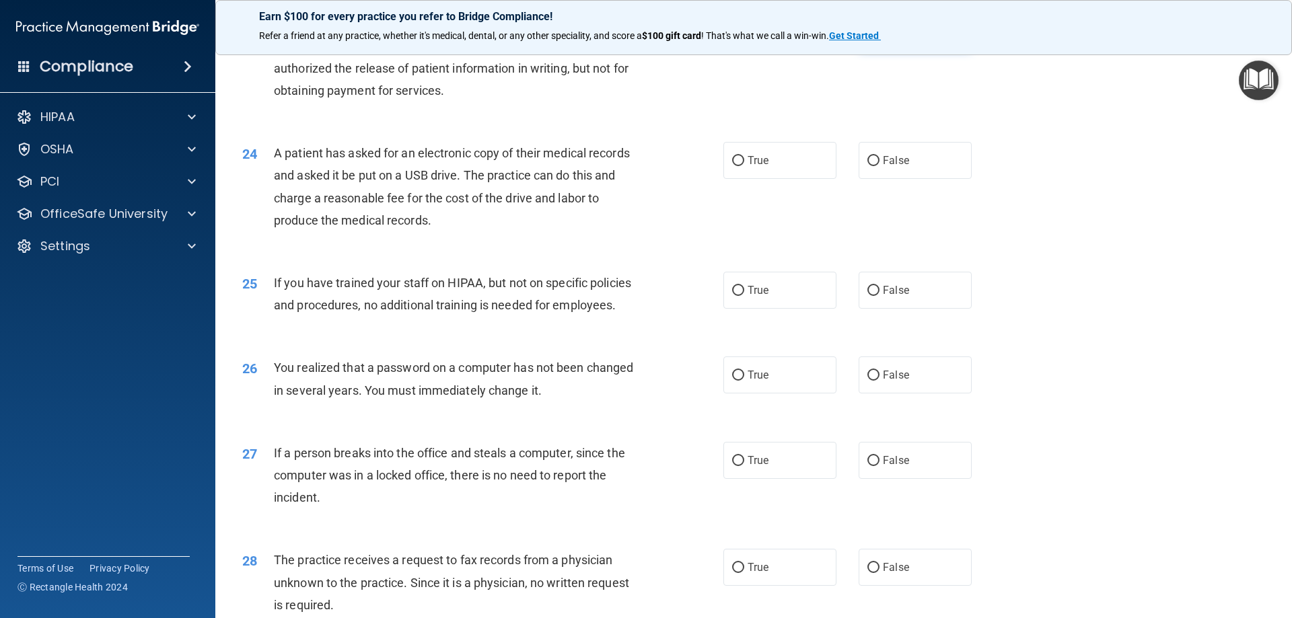
scroll to position [2220, 0]
click at [732, 165] on input "True" at bounding box center [738, 160] width 12 height 10
radio input "true"
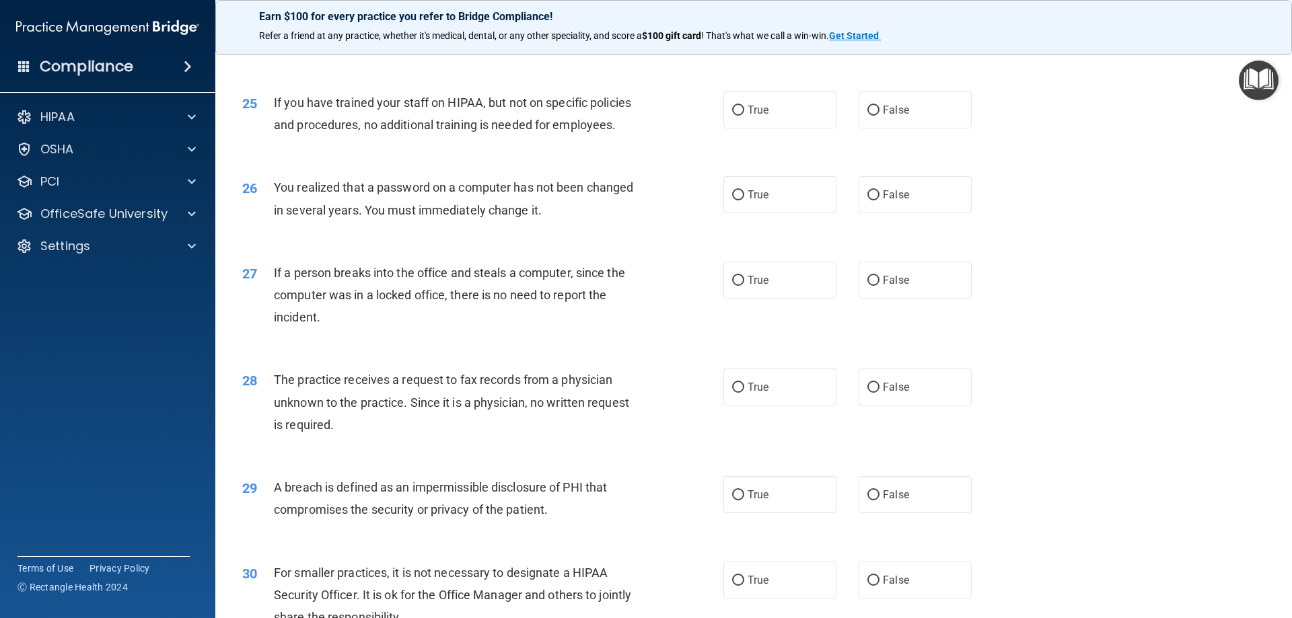
scroll to position [2422, 0]
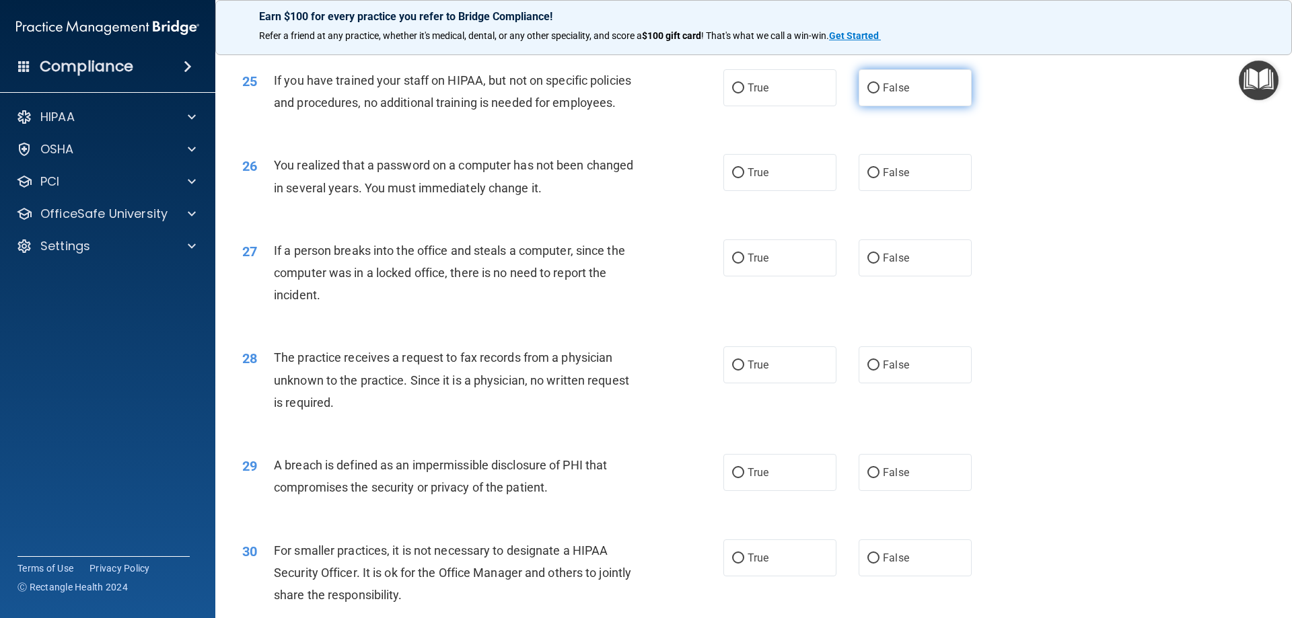
click at [867, 94] on input "False" at bounding box center [873, 88] width 12 height 10
radio input "true"
click at [738, 178] on input "True" at bounding box center [738, 173] width 12 height 10
radio input "true"
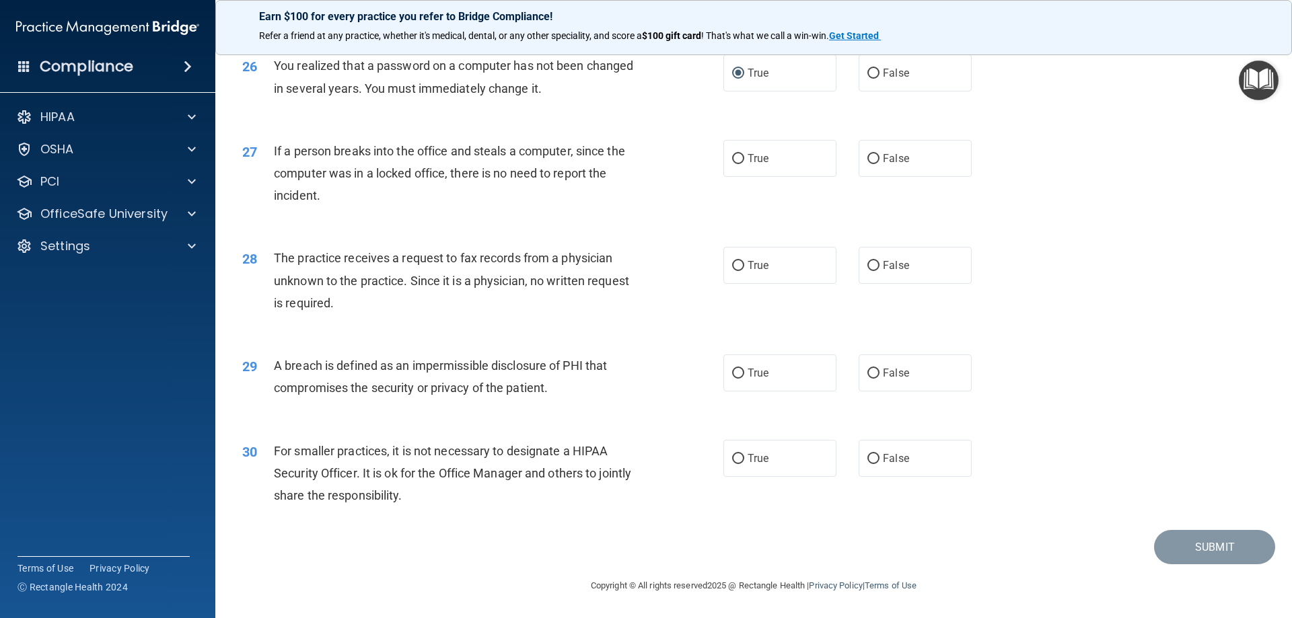
scroll to position [2556, 0]
click at [873, 164] on input "False" at bounding box center [873, 159] width 12 height 10
radio input "true"
click at [874, 281] on label "False" at bounding box center [914, 265] width 113 height 37
click at [874, 271] on input "False" at bounding box center [873, 266] width 12 height 10
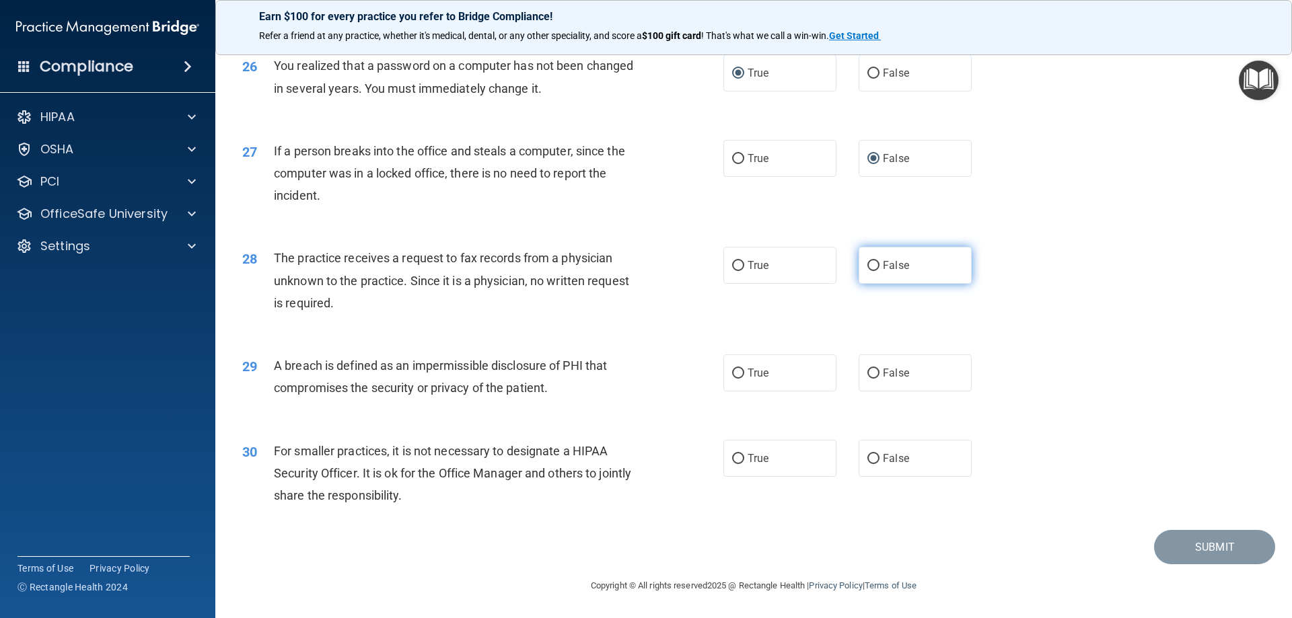
radio input "true"
click at [732, 379] on input "True" at bounding box center [738, 374] width 12 height 10
radio input "true"
click at [868, 464] on input "False" at bounding box center [873, 459] width 12 height 10
radio input "true"
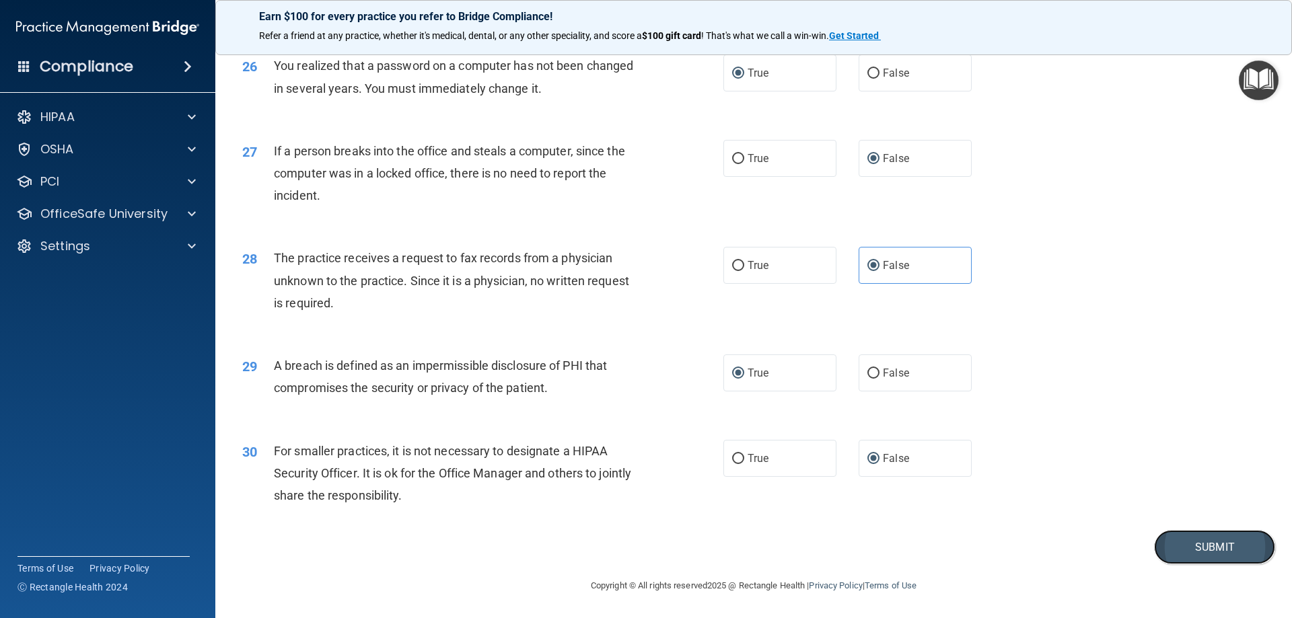
click at [1187, 557] on button "Submit" at bounding box center [1214, 547] width 121 height 34
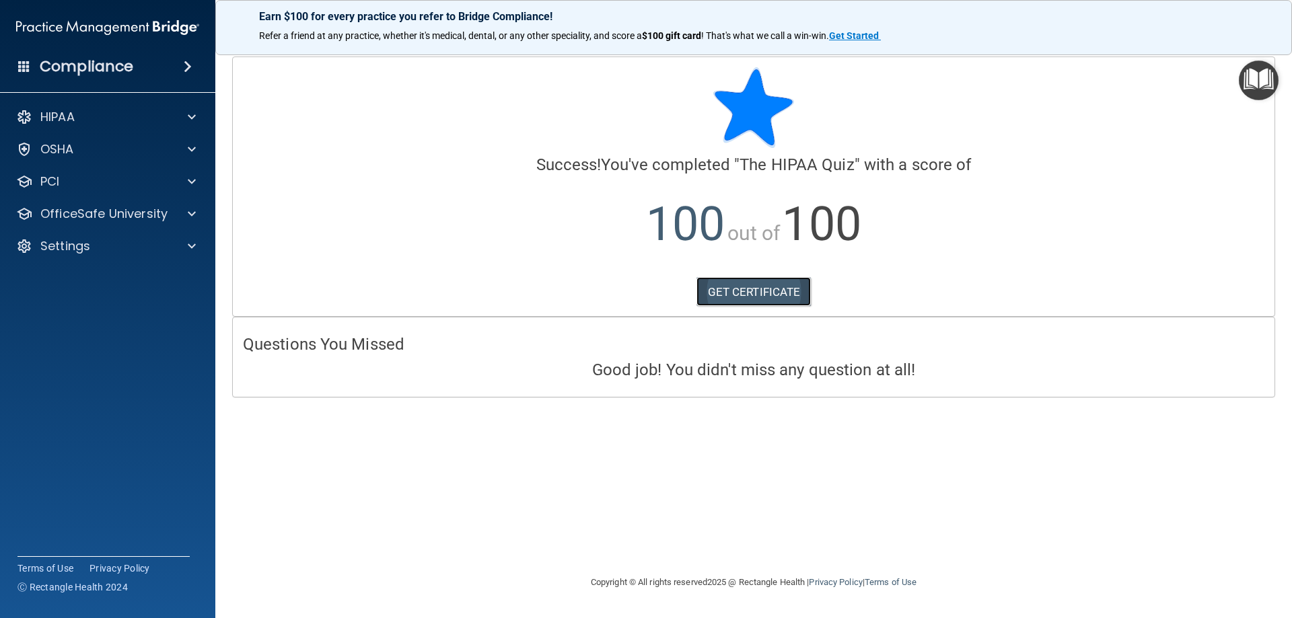
click at [746, 287] on link "GET CERTIFICATE" at bounding box center [753, 292] width 115 height 30
